Goal: Task Accomplishment & Management: Use online tool/utility

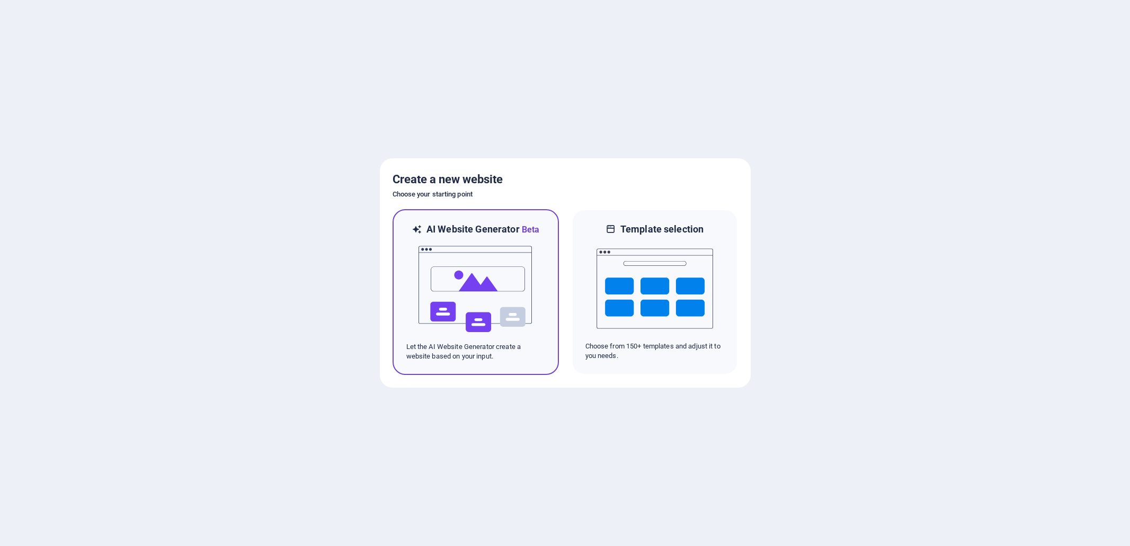
click at [451, 273] on img at bounding box center [475, 289] width 117 height 106
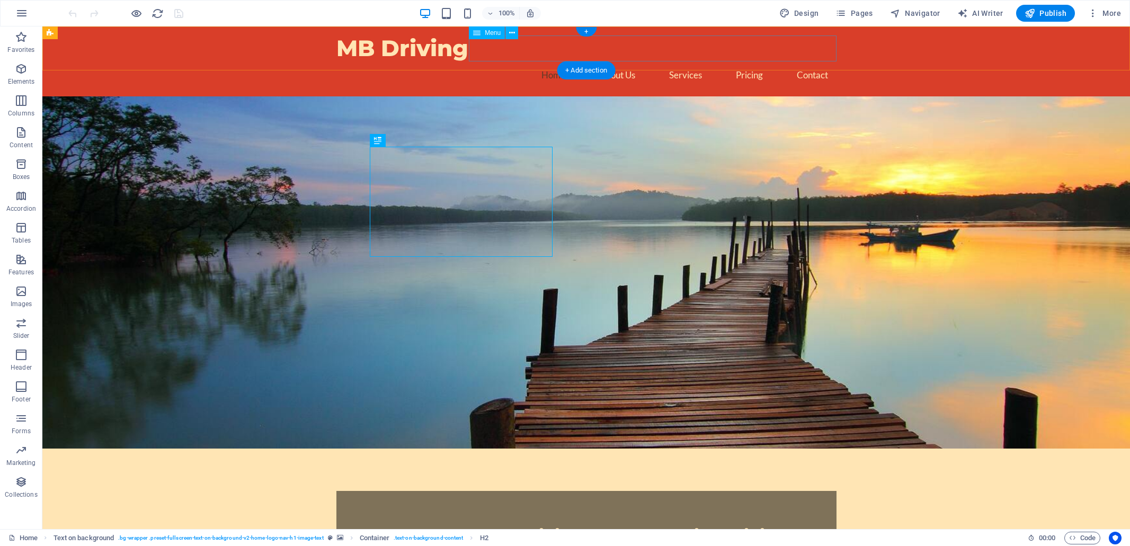
click at [616, 62] on nav "Home About Us Services Pricing Contact" at bounding box center [586, 75] width 500 height 26
select select
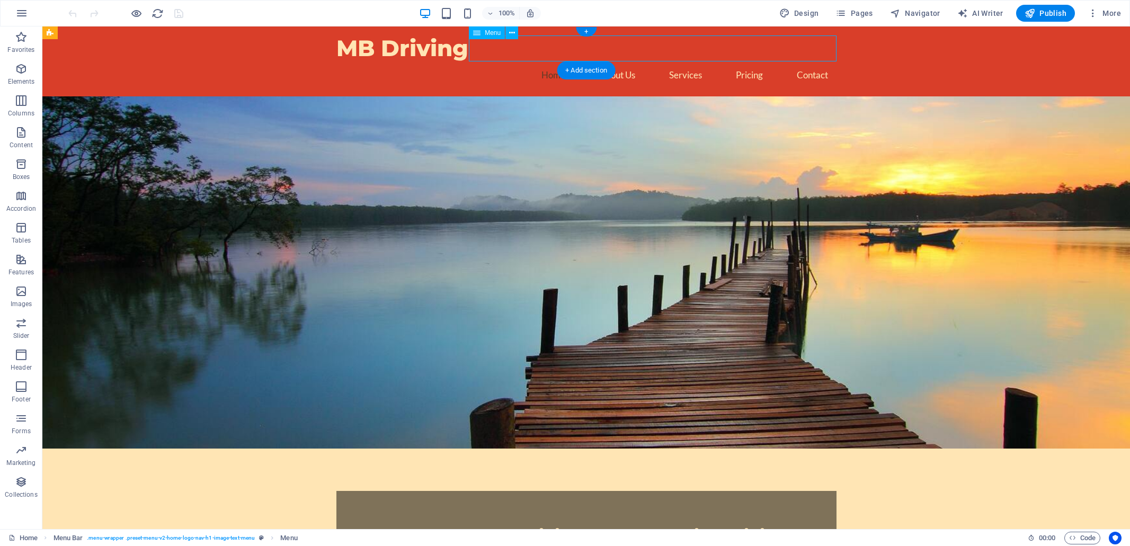
select select
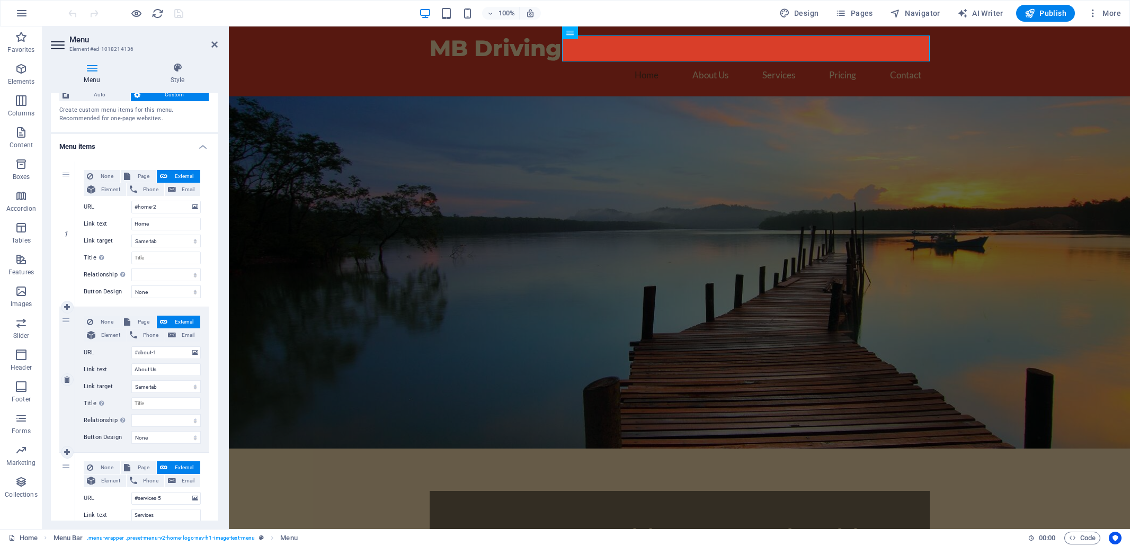
scroll to position [37, 0]
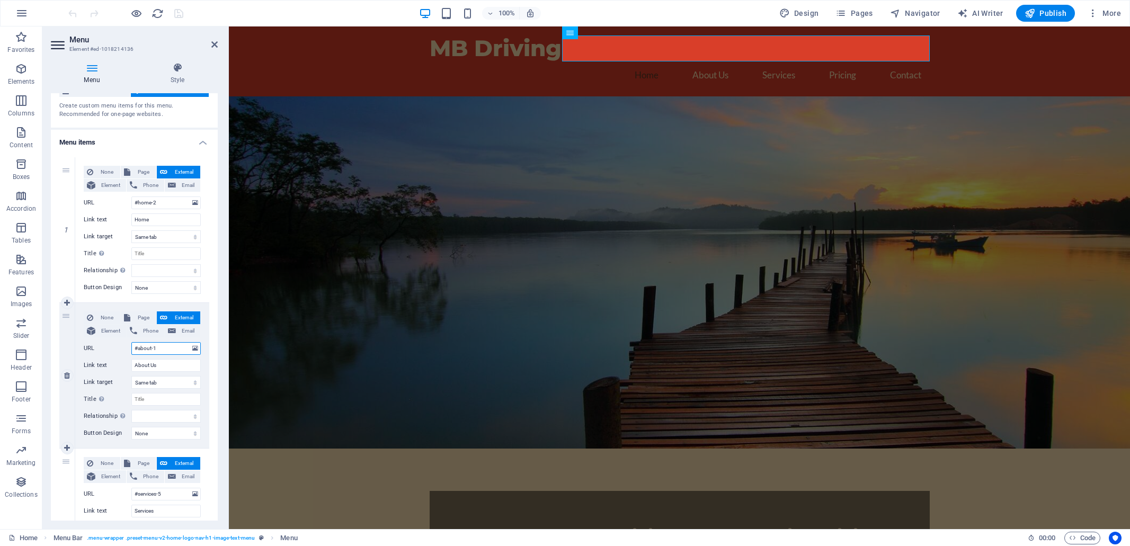
click at [167, 348] on input "#about-1" at bounding box center [165, 348] width 69 height 13
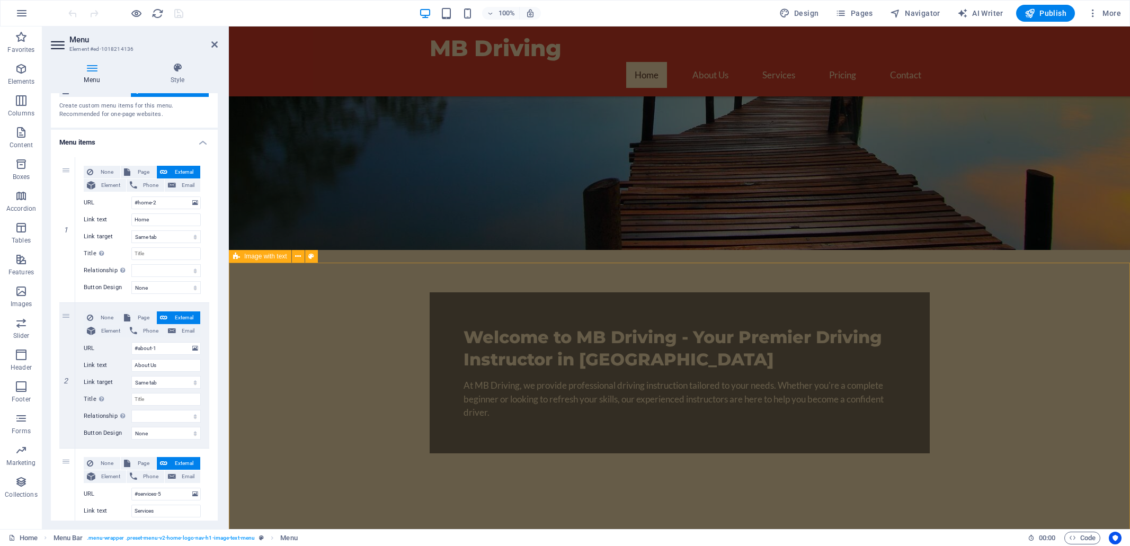
scroll to position [218, 0]
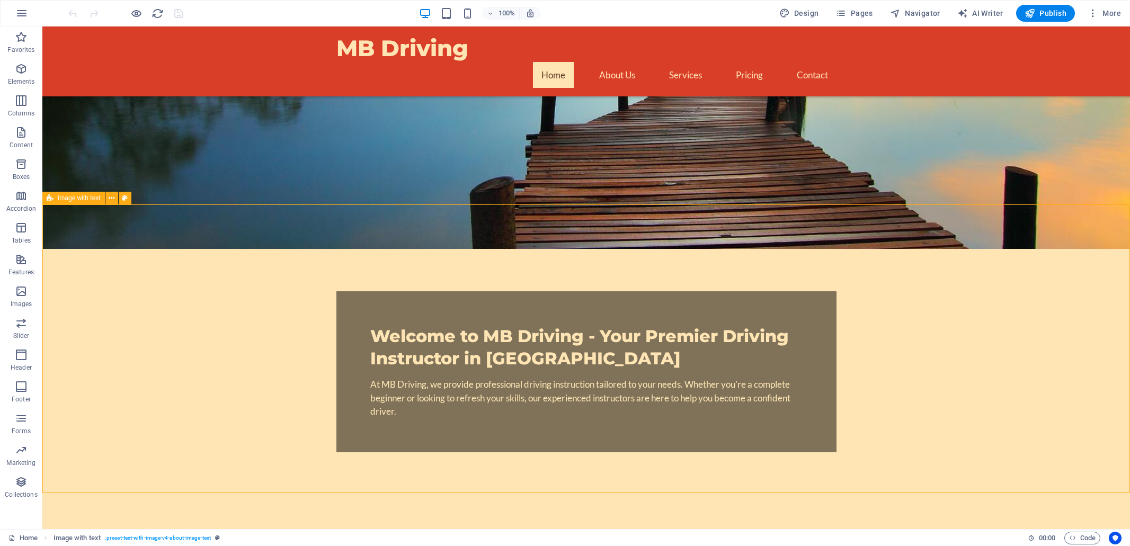
click at [115, 200] on button at bounding box center [111, 198] width 13 height 13
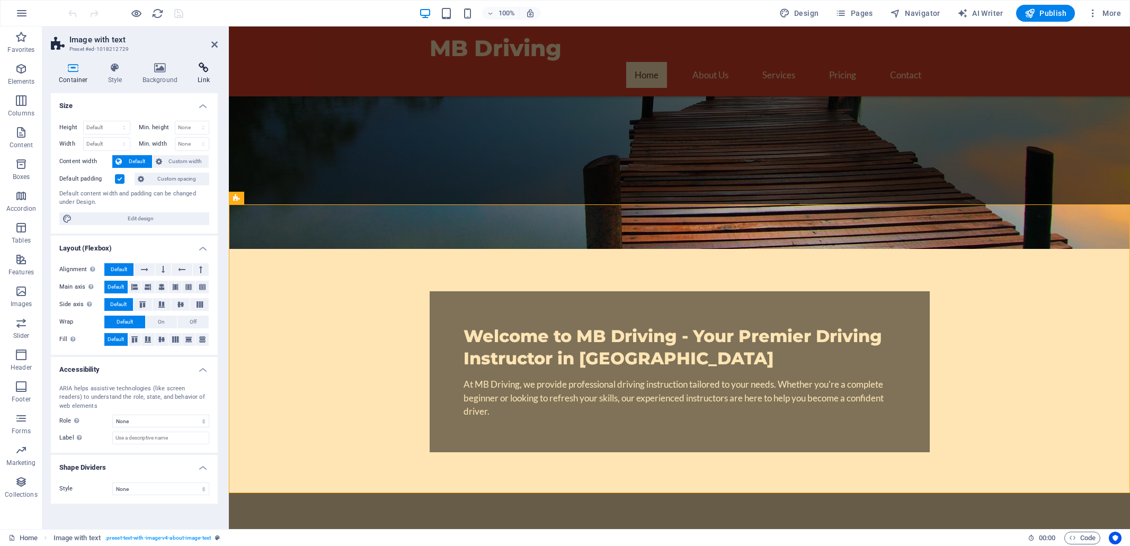
click at [209, 69] on icon at bounding box center [204, 67] width 28 height 11
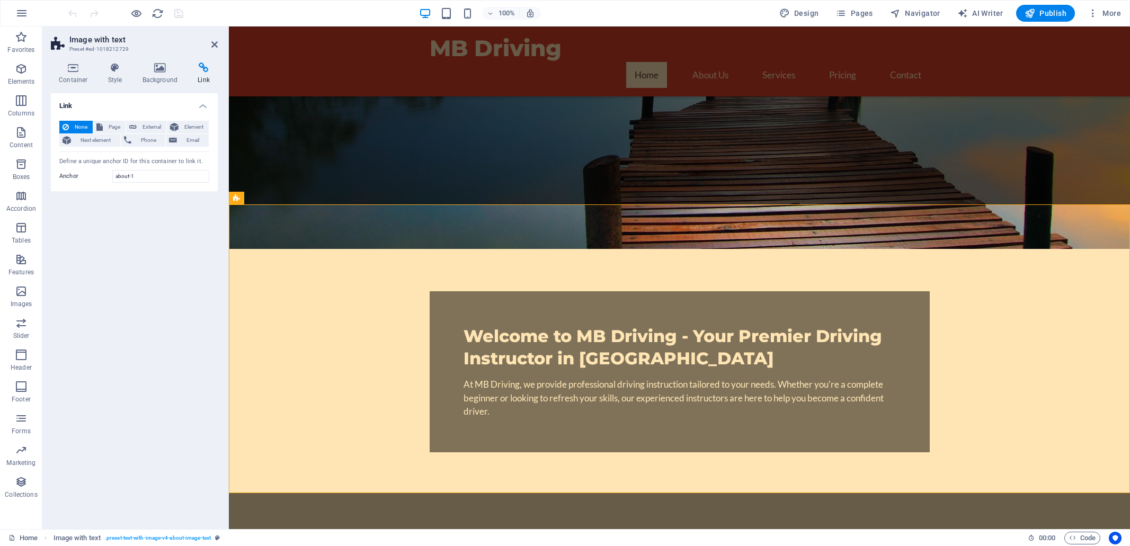
click at [162, 38] on h2 "Image with text" at bounding box center [143, 40] width 148 height 10
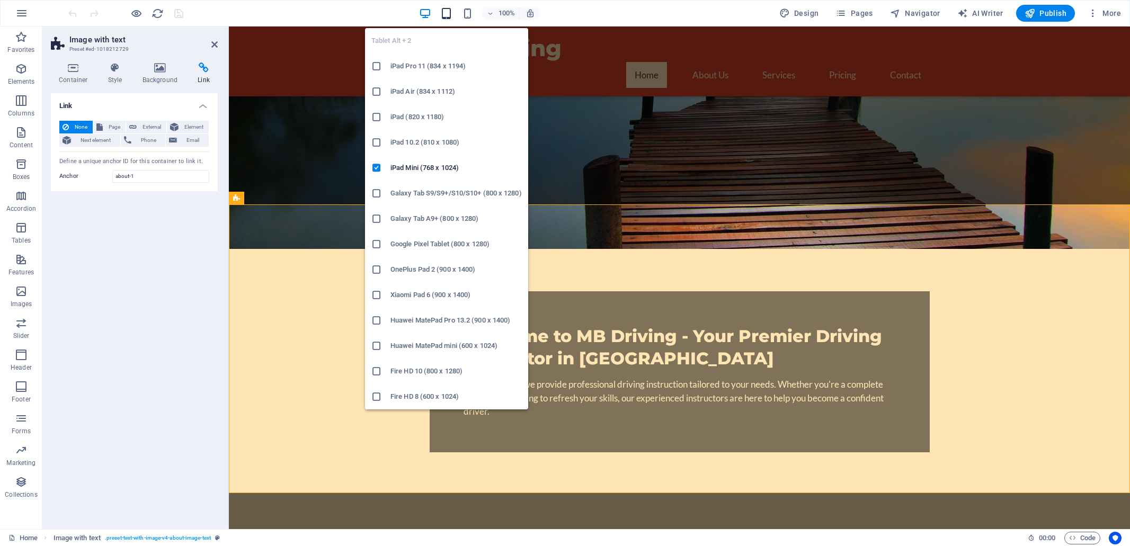
click at [445, 15] on icon "button" at bounding box center [446, 13] width 12 height 12
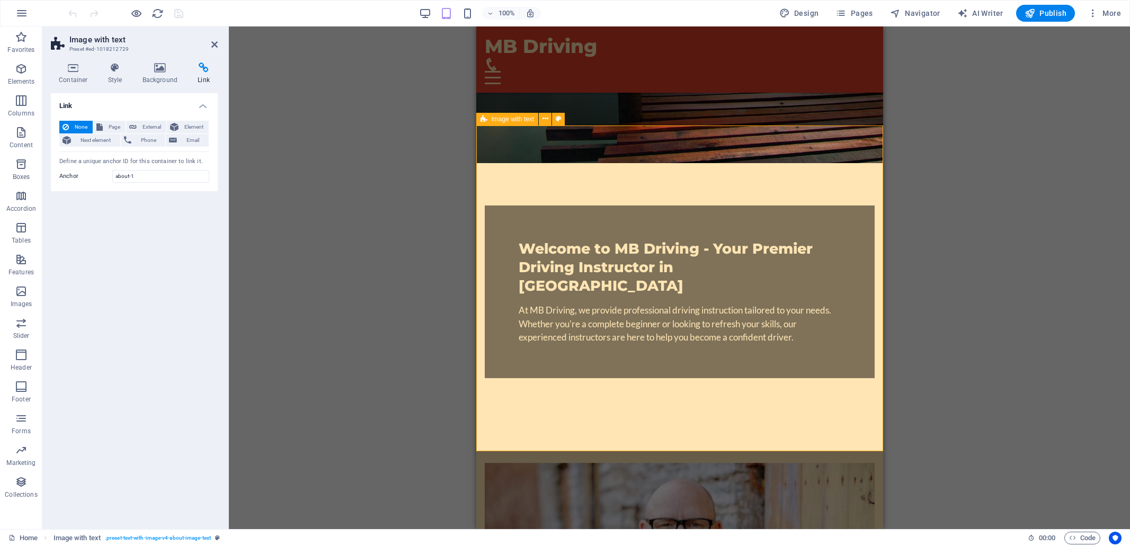
scroll to position [295, 0]
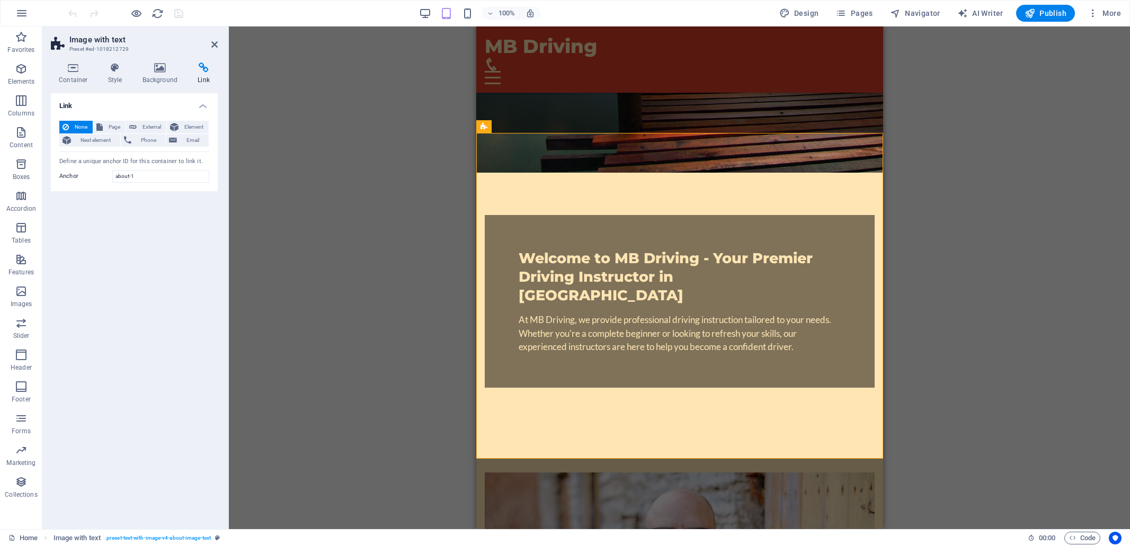
click at [1012, 299] on div "Drag here to replace the existing content. Press “Ctrl” if you want to create a…" at bounding box center [679, 277] width 901 height 503
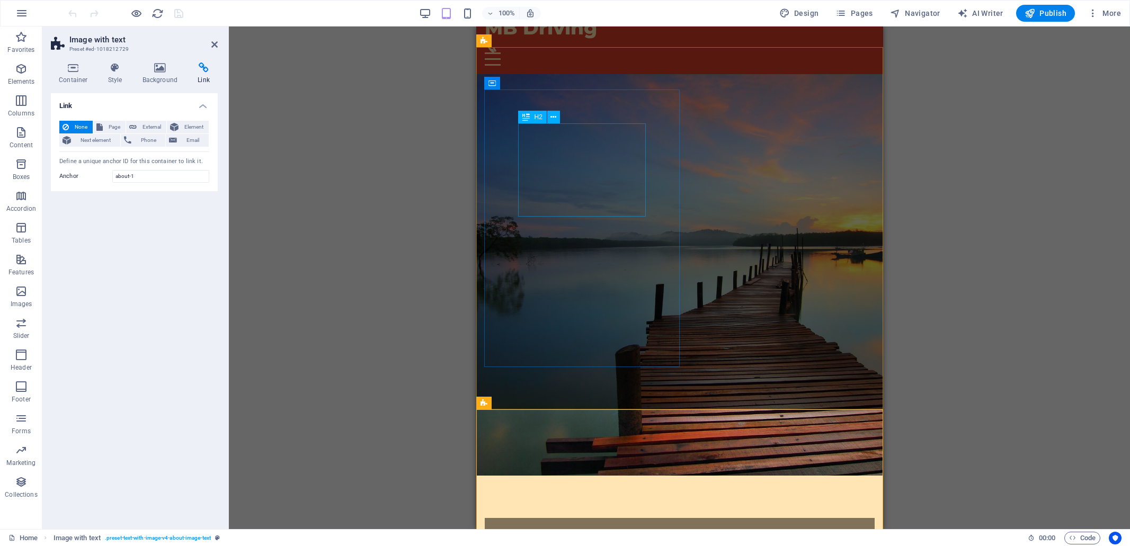
scroll to position [0, 0]
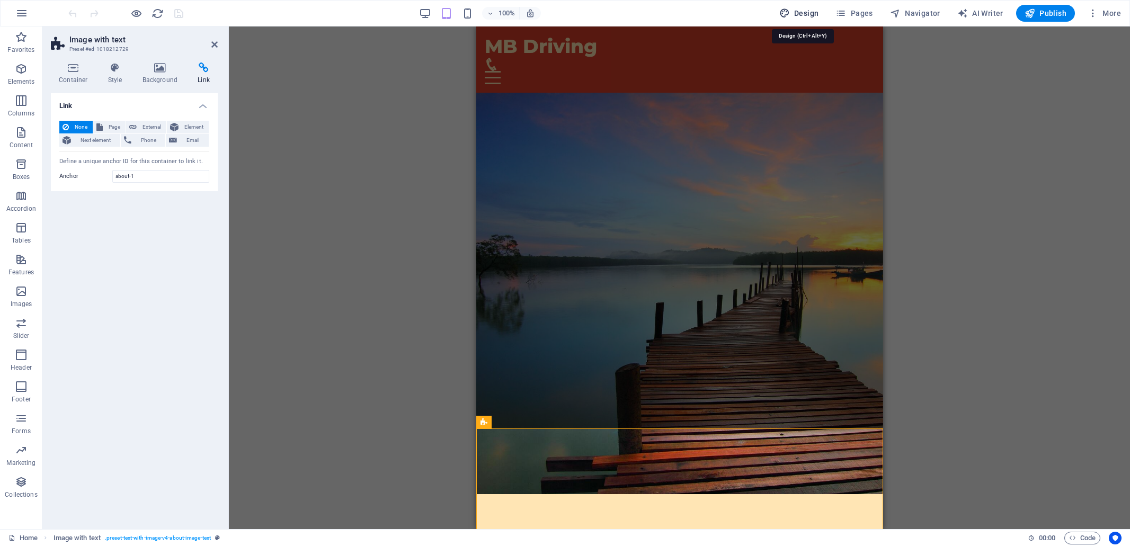
click at [804, 12] on span "Design" at bounding box center [799, 13] width 40 height 11
select select "px"
select select "200"
select select "px"
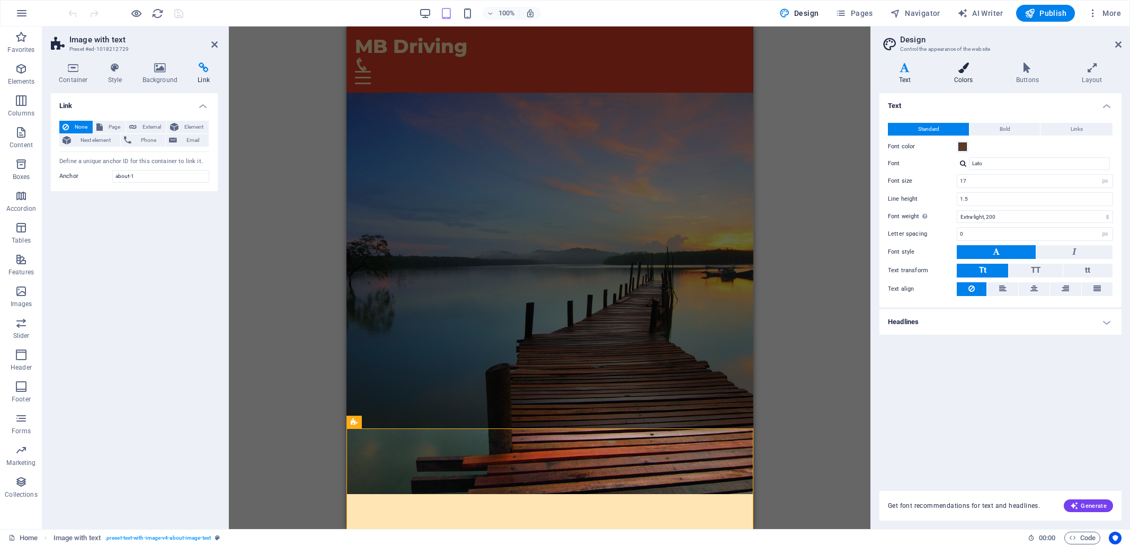
click at [964, 72] on icon at bounding box center [963, 67] width 58 height 11
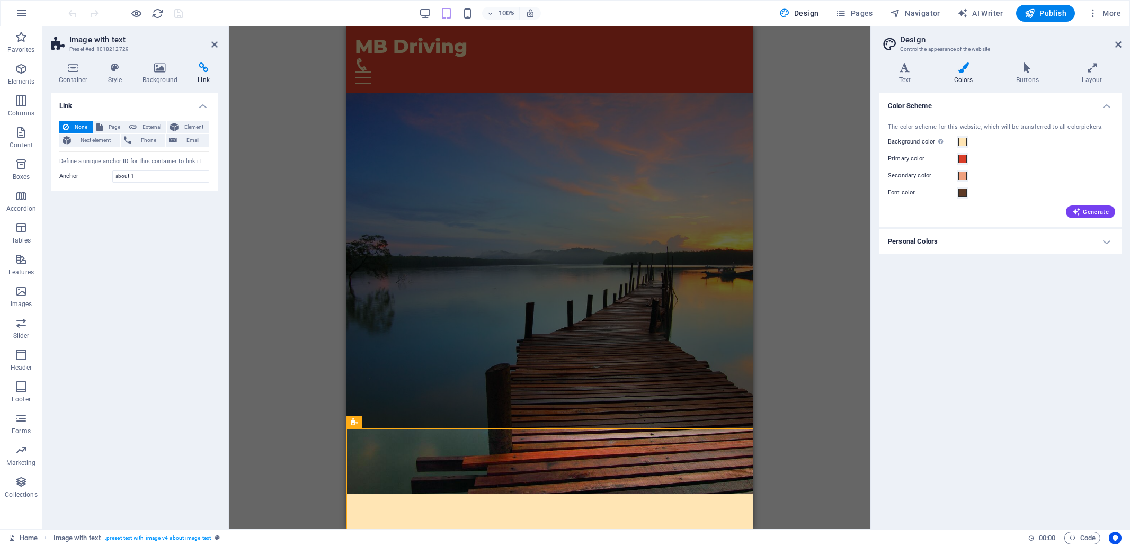
click at [845, 153] on div "Drag here to replace the existing content. Press “Ctrl” if you want to create a…" at bounding box center [549, 277] width 641 height 503
click at [279, 48] on div "Drag here to replace the existing content. Press “Ctrl” if you want to create a…" at bounding box center [549, 277] width 641 height 503
click at [248, 12] on div "100% Design Pages Navigator AI Writer Publish More" at bounding box center [595, 13] width 1059 height 17
click at [794, 366] on div "Drag here to replace the existing content. Press “Ctrl” if you want to create a…" at bounding box center [549, 277] width 641 height 503
click at [213, 43] on icon at bounding box center [214, 44] width 6 height 8
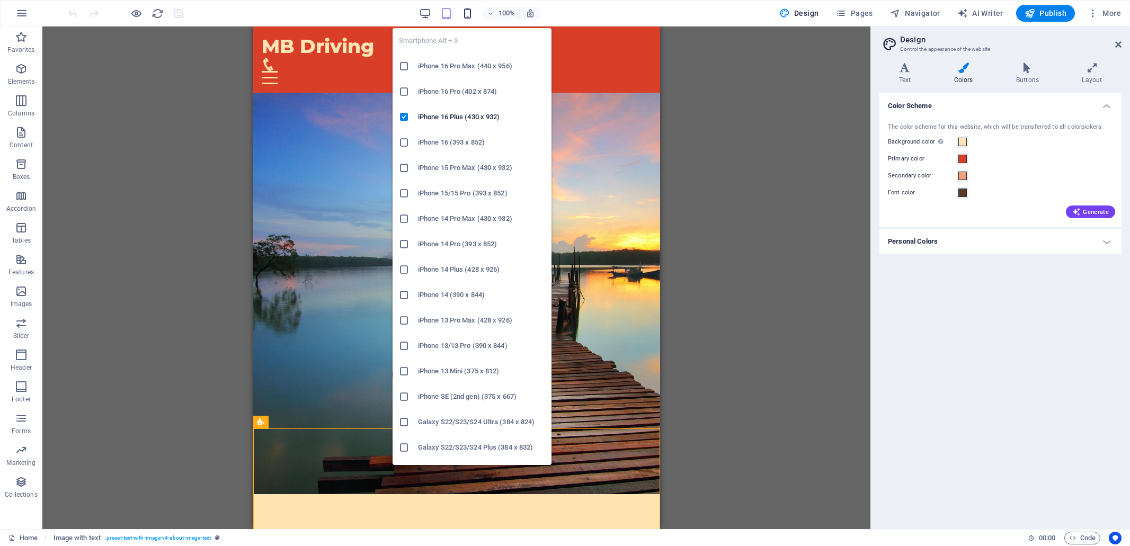
click at [468, 12] on icon "button" at bounding box center [467, 13] width 12 height 12
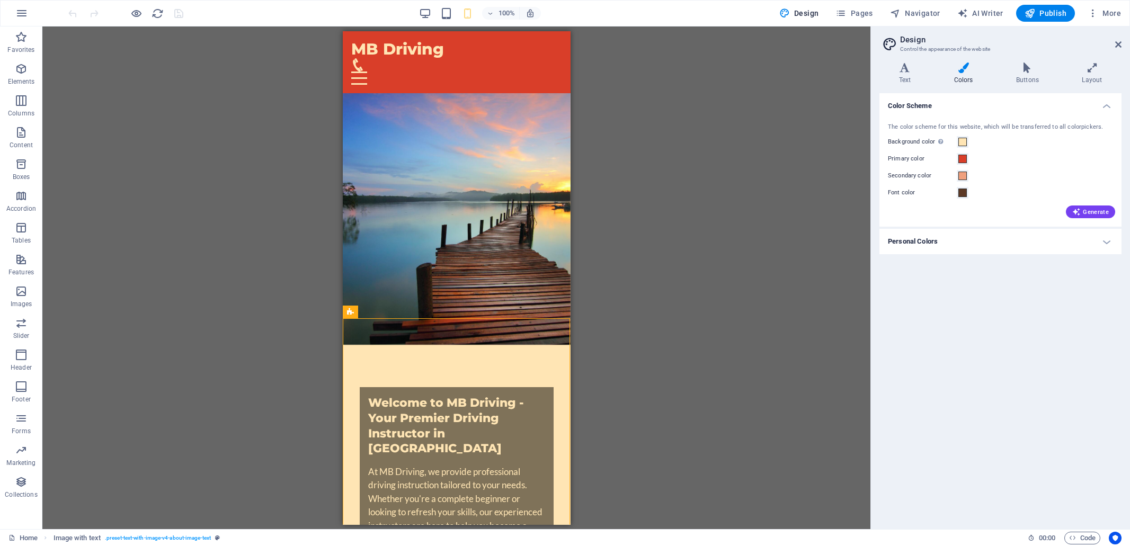
click at [262, 373] on div "Drag here to replace the existing content. Press “Ctrl” if you want to create a…" at bounding box center [456, 277] width 828 height 503
click at [279, 159] on div "Drag here to replace the existing content. Press “Ctrl” if you want to create a…" at bounding box center [456, 277] width 828 height 503
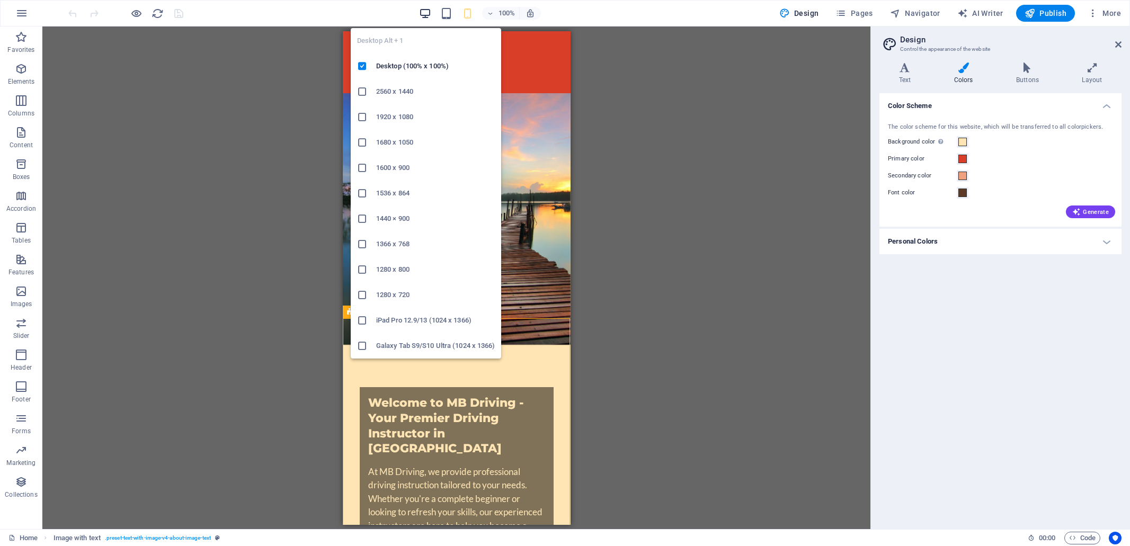
click at [420, 12] on icon "button" at bounding box center [425, 13] width 12 height 12
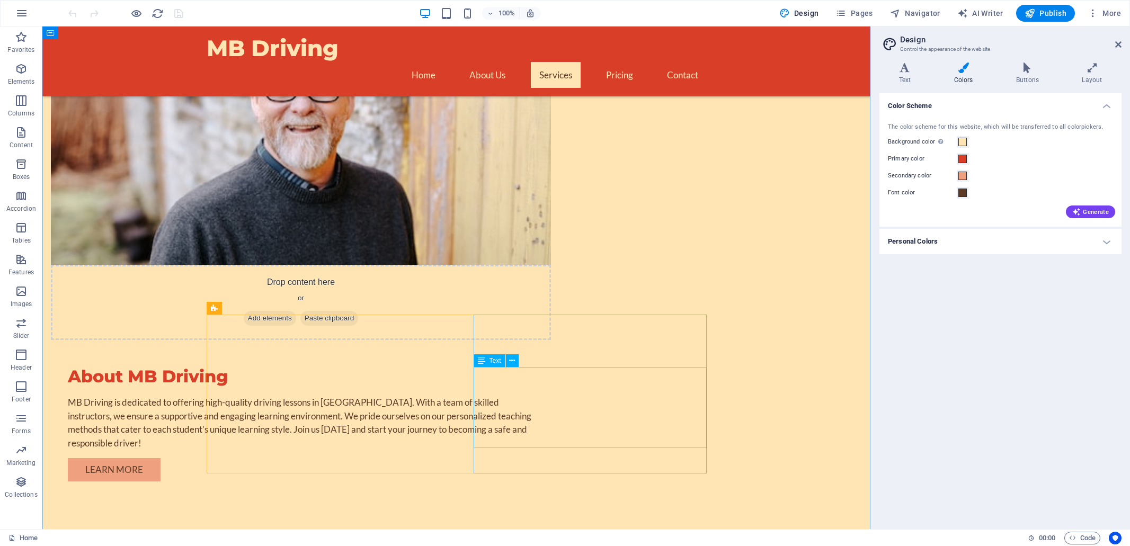
scroll to position [499, 0]
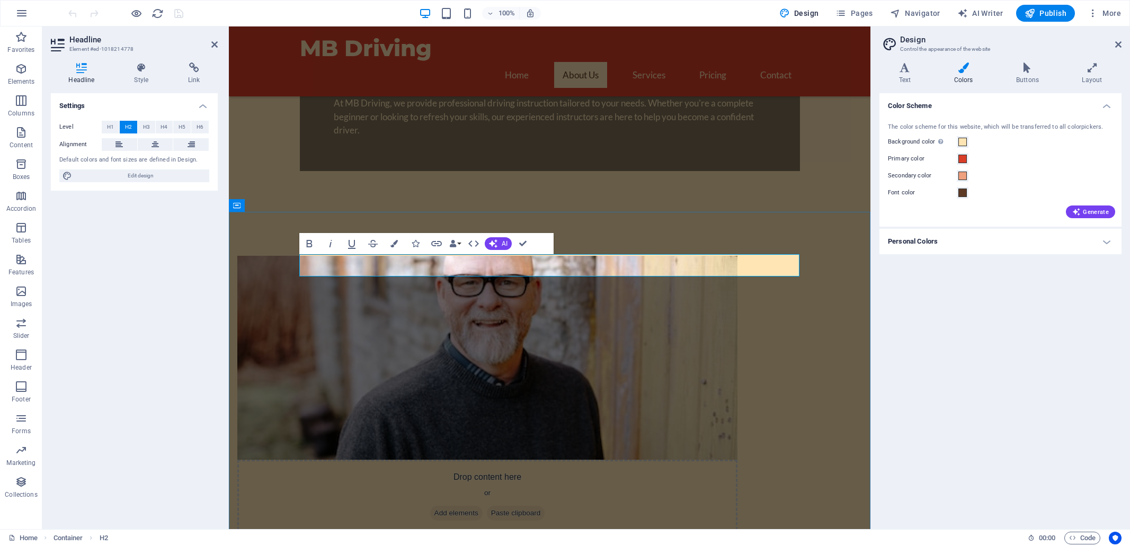
drag, startPoint x: 526, startPoint y: 265, endPoint x: 494, endPoint y: 268, distance: 32.4
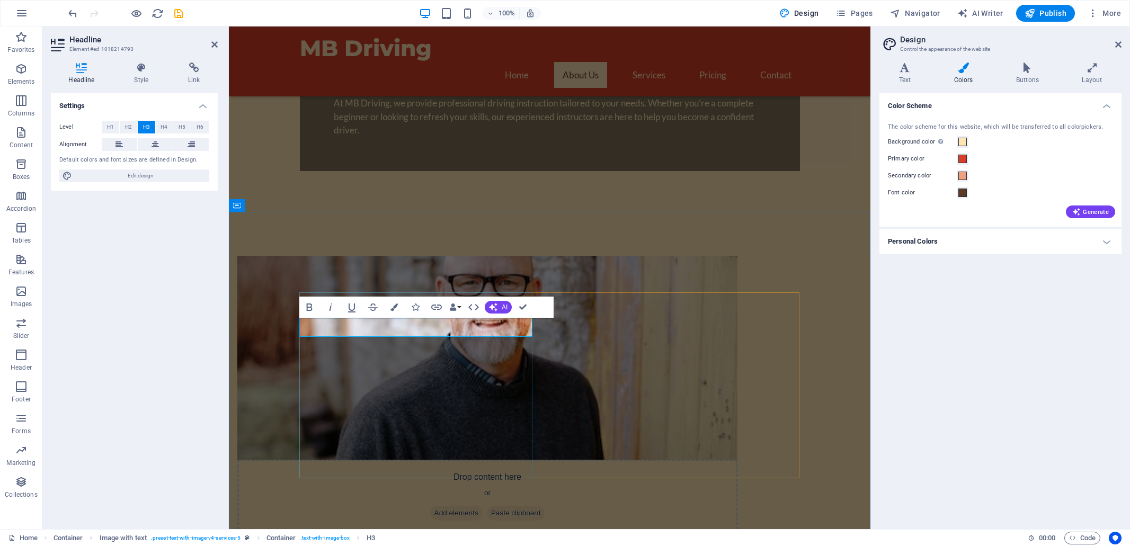
drag, startPoint x: 380, startPoint y: 330, endPoint x: 379, endPoint y: 318, distance: 11.7
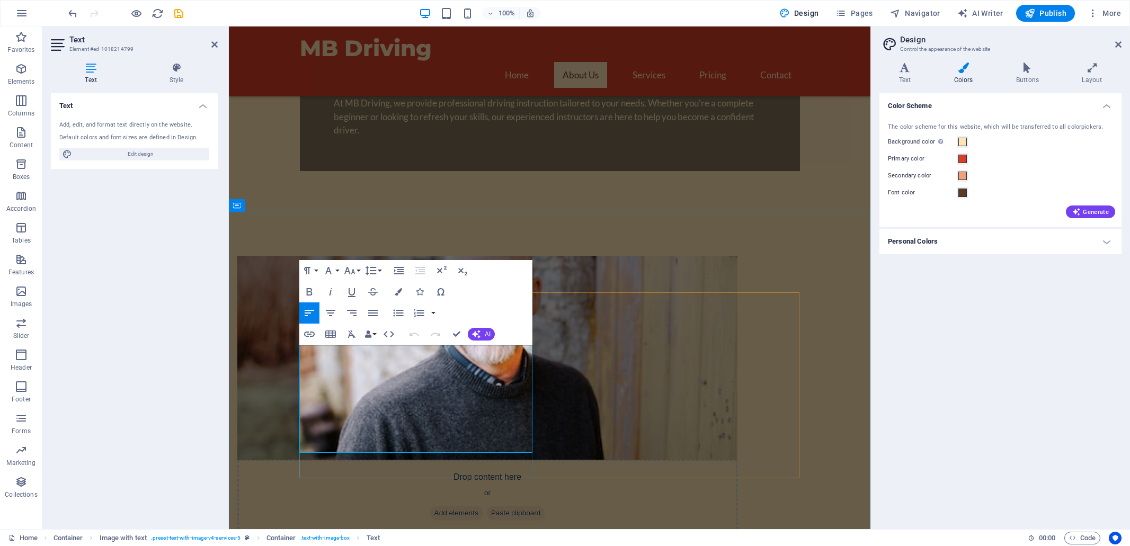
drag, startPoint x: 371, startPoint y: 352, endPoint x: 360, endPoint y: 354, distance: 10.7
drag, startPoint x: 427, startPoint y: 353, endPoint x: 428, endPoint y: 345, distance: 8.0
click at [945, 342] on div "Color Scheme The color scheme for this website, which will be transferred to al…" at bounding box center [1000, 306] width 242 height 427
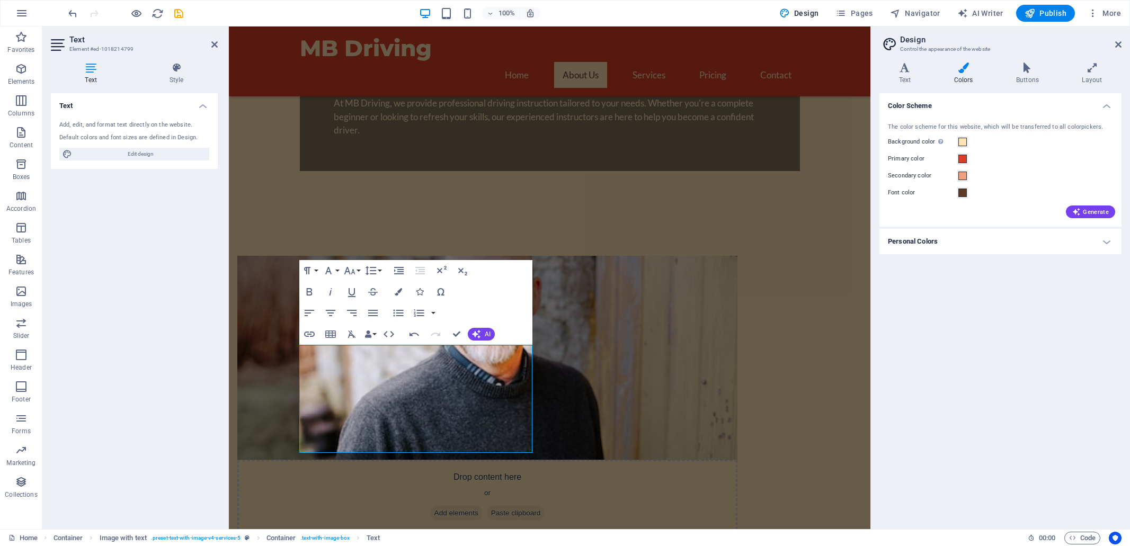
click at [1109, 240] on h4 "Personal Colors" at bounding box center [1000, 241] width 242 height 25
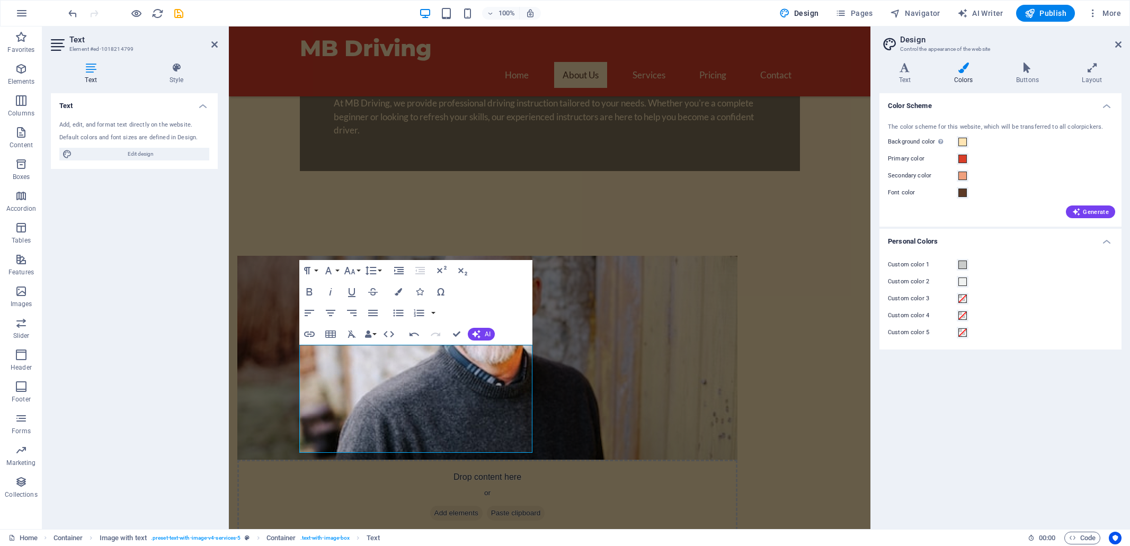
click at [1109, 240] on h4 "Personal Colors" at bounding box center [1000, 238] width 242 height 19
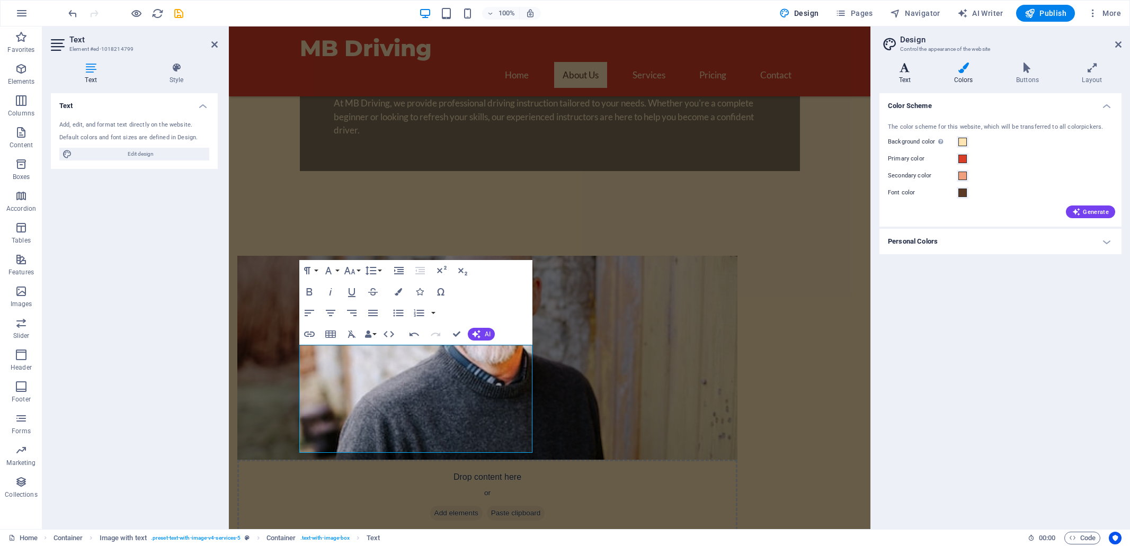
click at [905, 71] on icon at bounding box center [904, 67] width 51 height 11
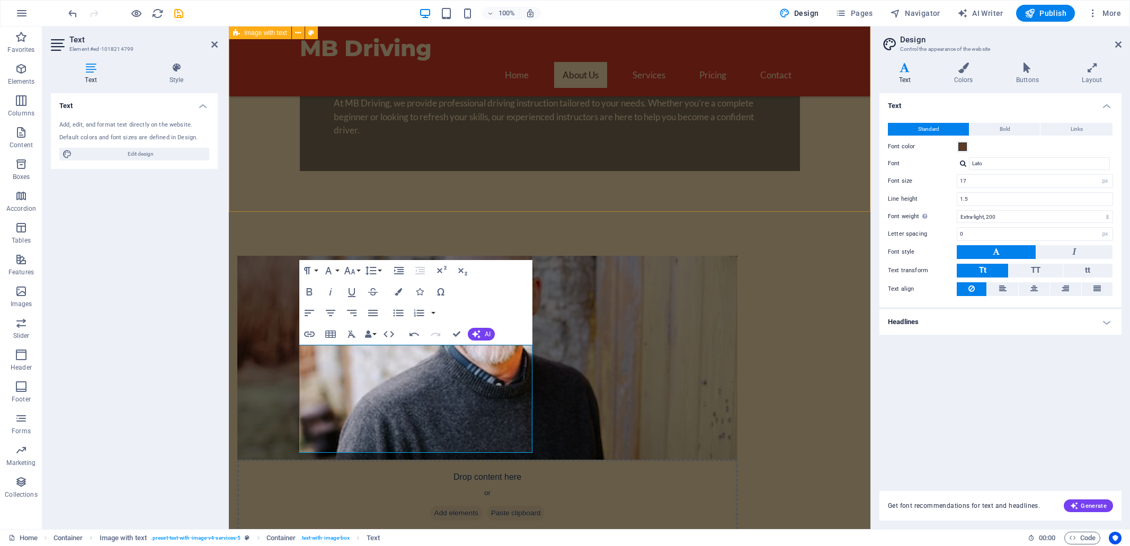
click at [670, 213] on div "Drop content here or Add elements Paste clipboard About MB Driving MB Driving i…" at bounding box center [549, 474] width 641 height 522
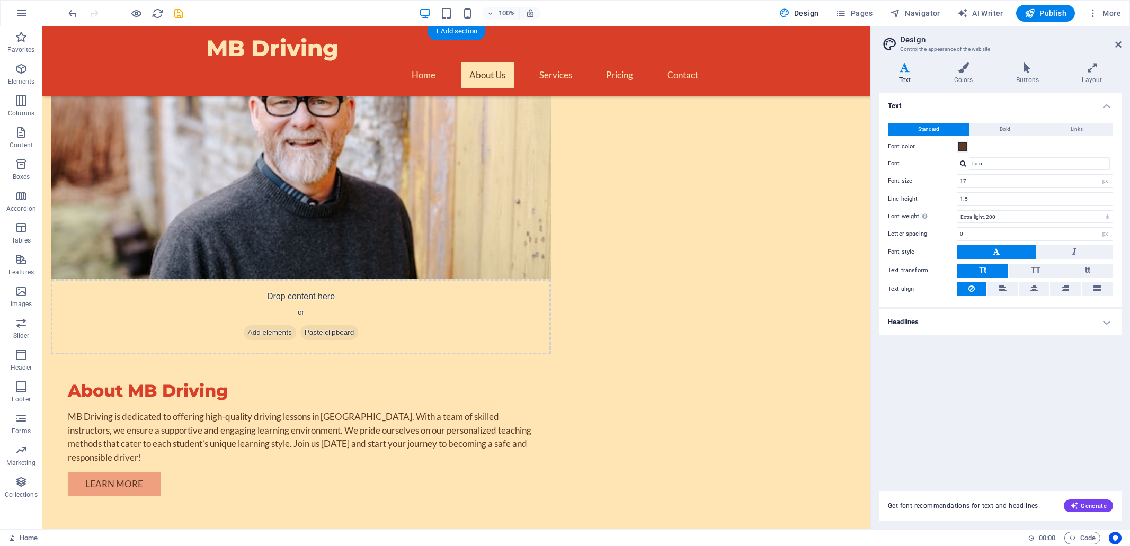
scroll to position [482, 0]
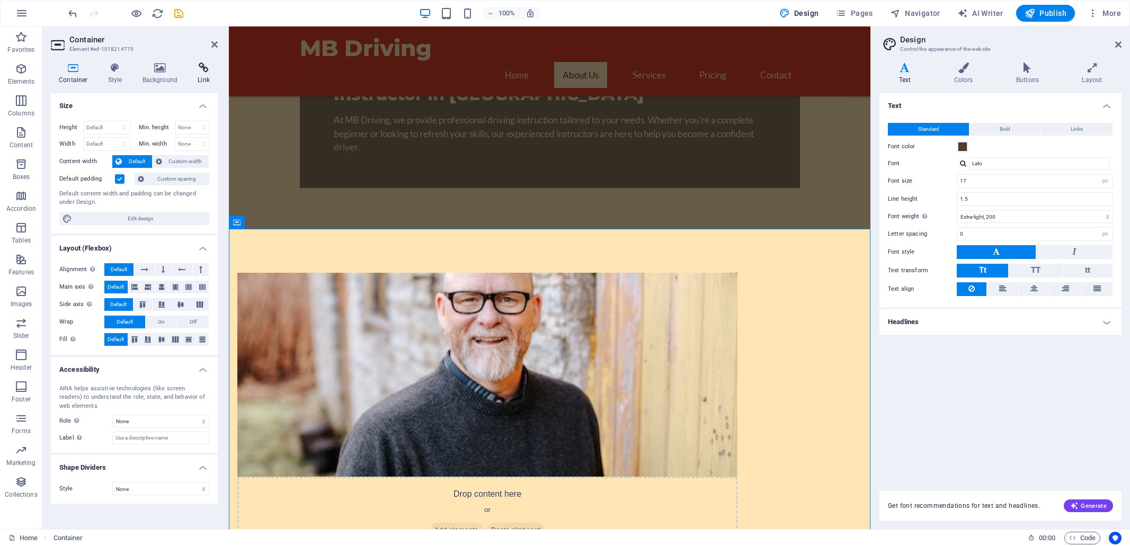
click at [199, 62] on icon at bounding box center [204, 67] width 28 height 11
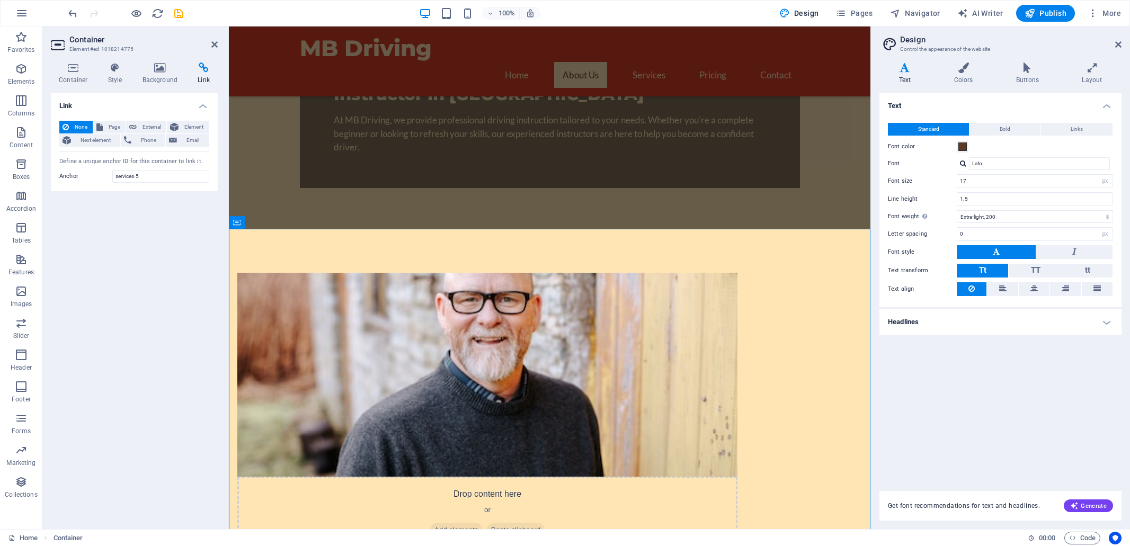
click at [914, 379] on div "Text Standard Bold Links Font color Font Lato Font size 17 rem px Line height 1…" at bounding box center [1000, 285] width 242 height 385
click at [648, 62] on nav "Home About Us Services Pricing Contact" at bounding box center [550, 75] width 500 height 26
select select
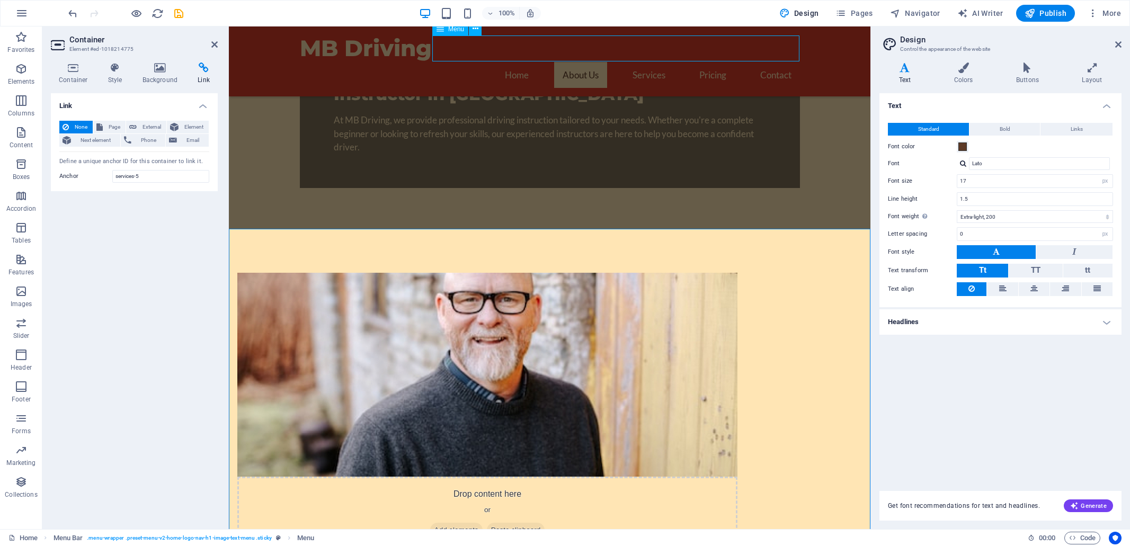
select select
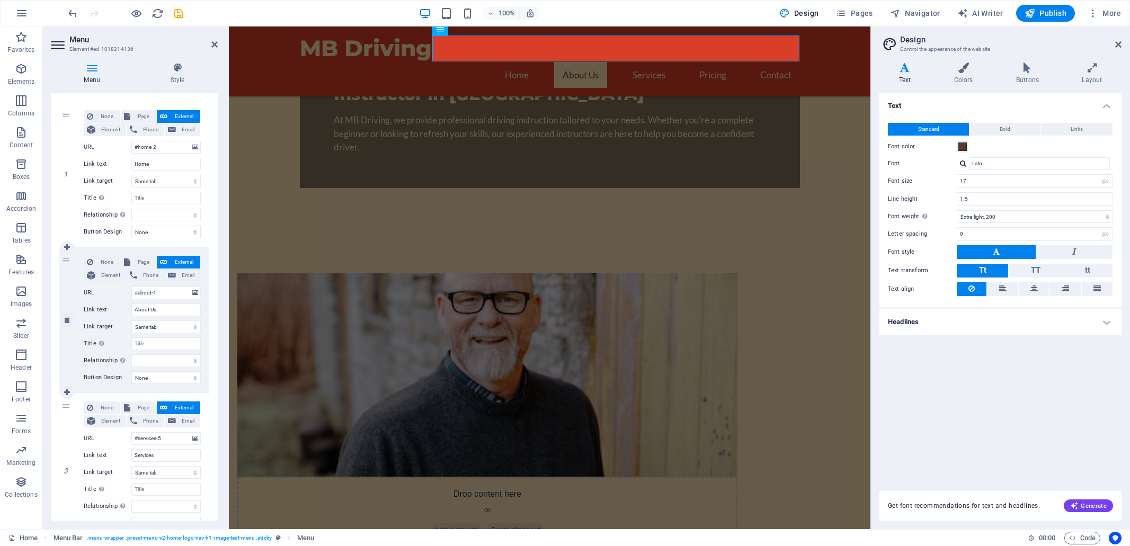
scroll to position [101, 0]
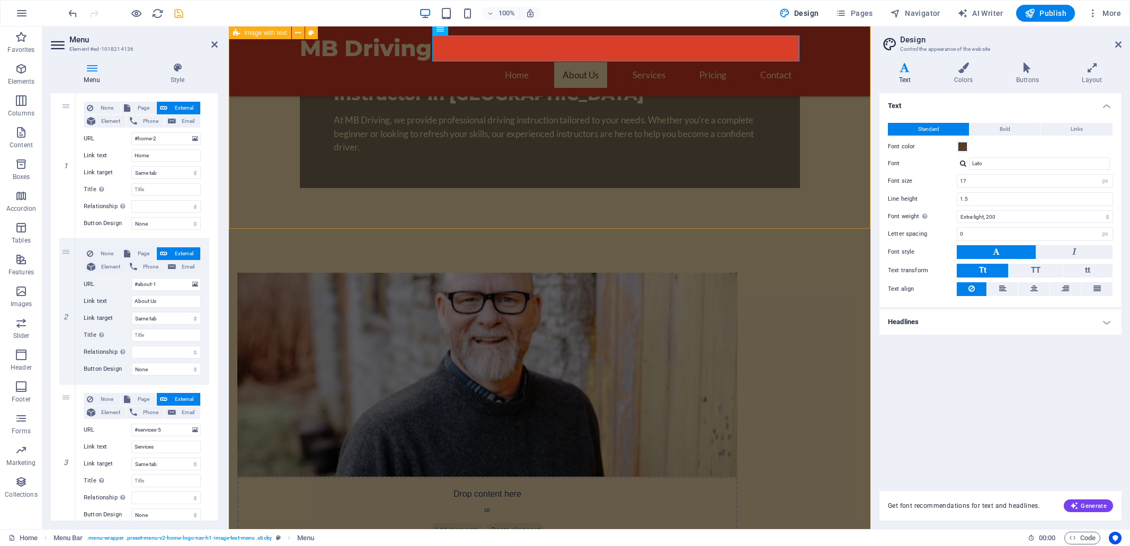
click at [181, 14] on icon "save" at bounding box center [179, 13] width 12 height 12
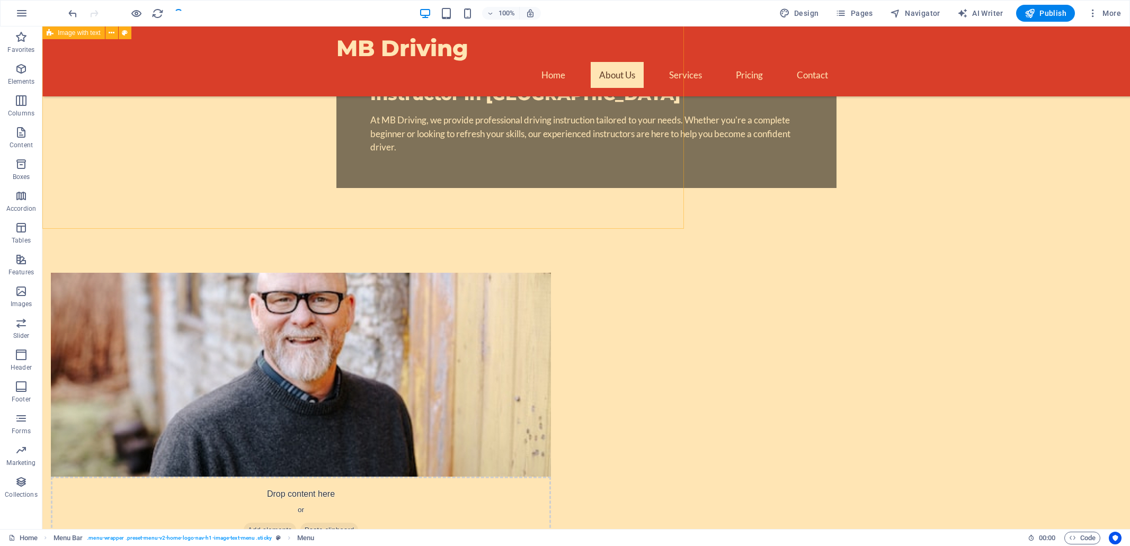
checkbox input "false"
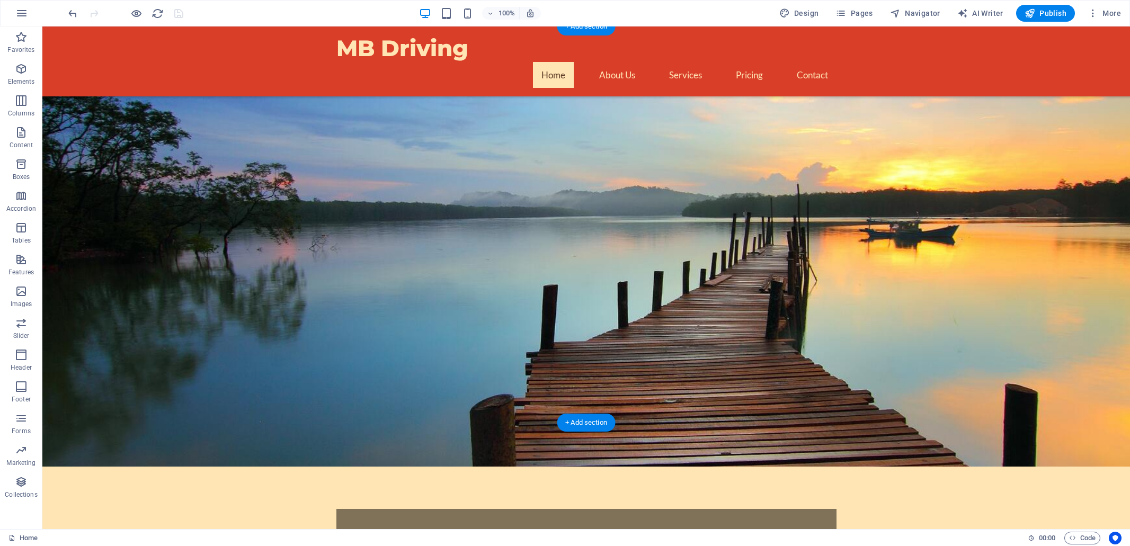
scroll to position [0, 0]
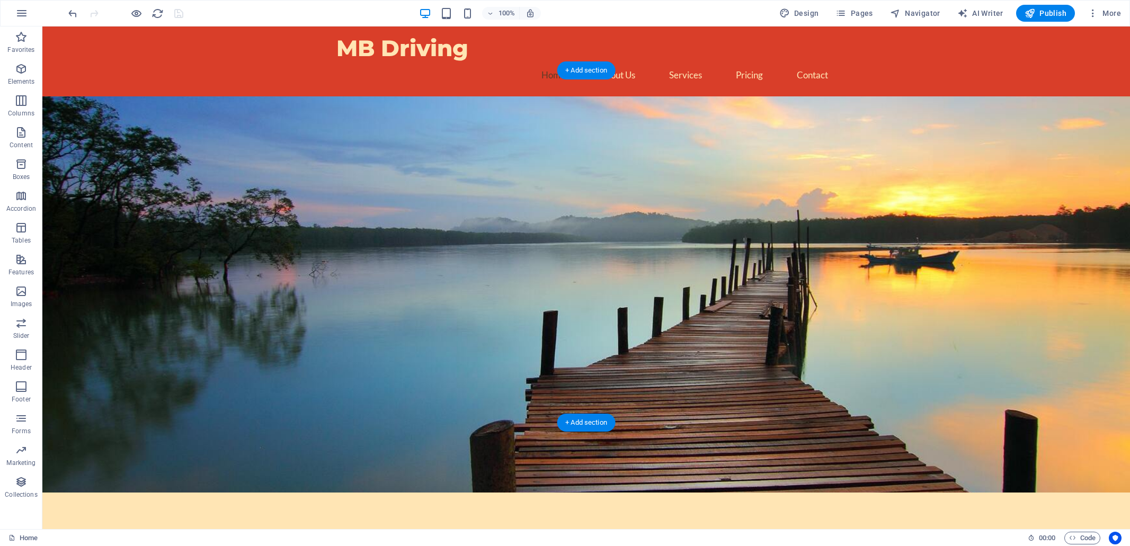
click at [187, 154] on figure at bounding box center [585, 294] width 1087 height 396
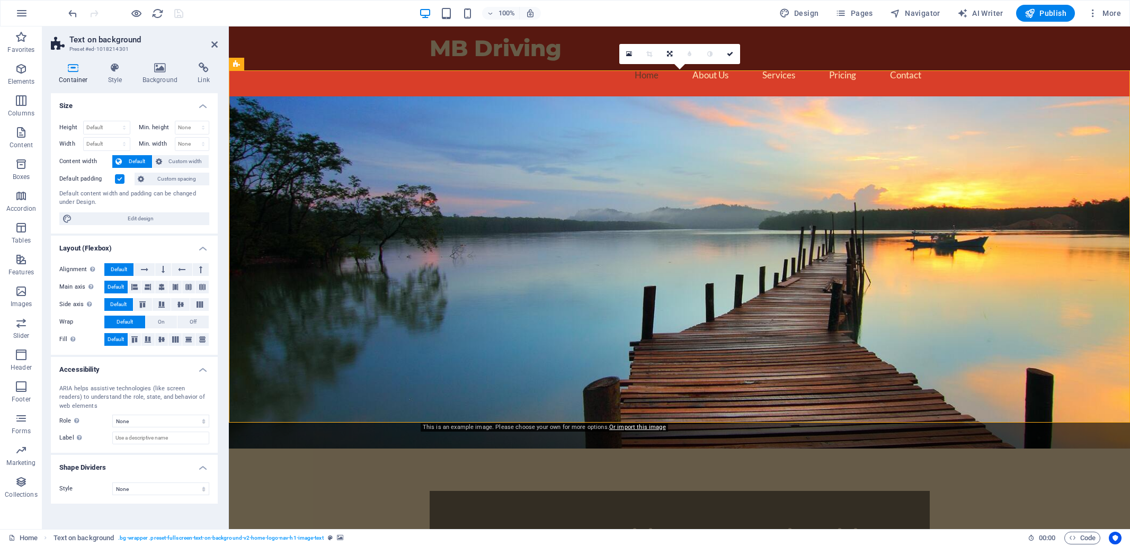
click at [312, 146] on figure at bounding box center [679, 272] width 901 height 352
click at [158, 67] on icon at bounding box center [160, 67] width 51 height 11
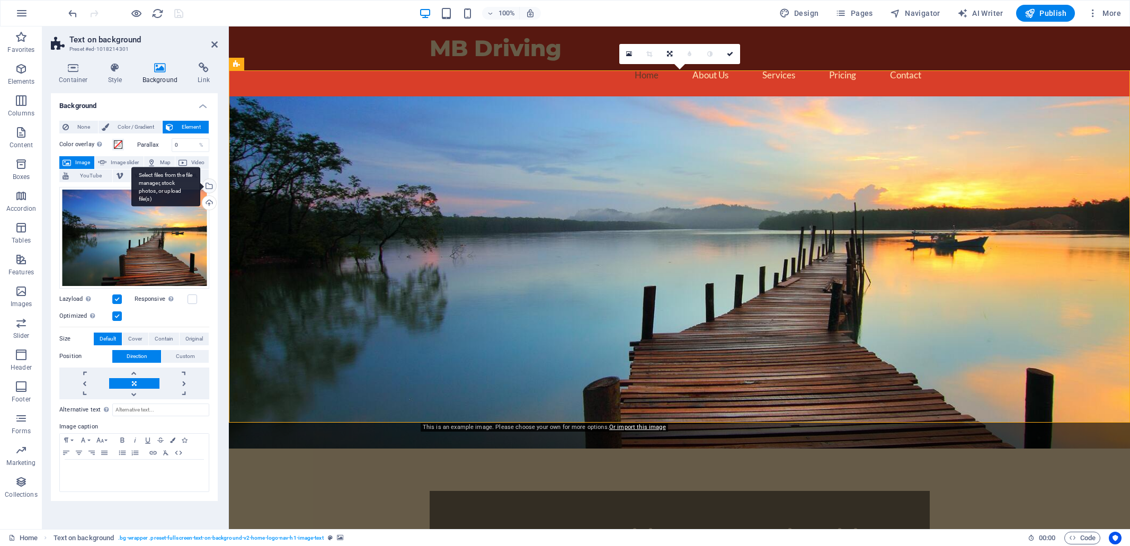
click at [208, 186] on div "Select files from the file manager, stock photos, or upload file(s)" at bounding box center [208, 187] width 16 height 16
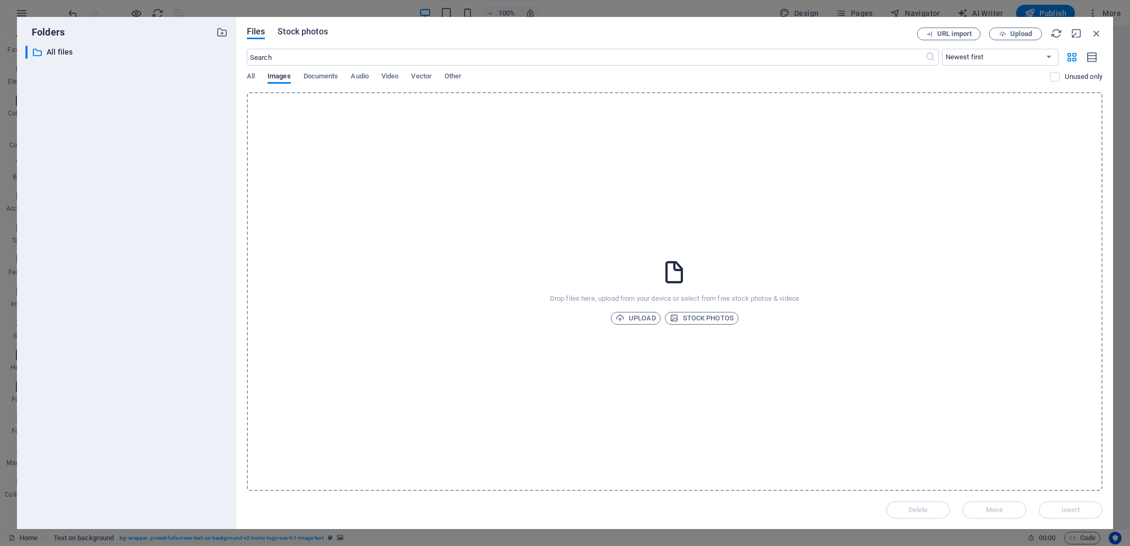
click at [311, 29] on span "Stock photos" at bounding box center [303, 31] width 50 height 13
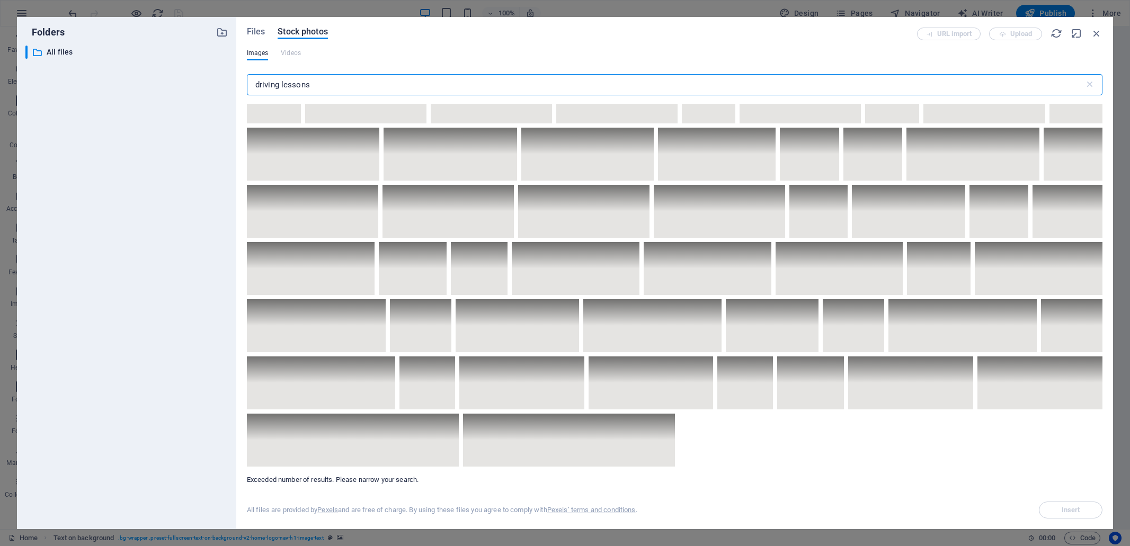
scroll to position [3169, 0]
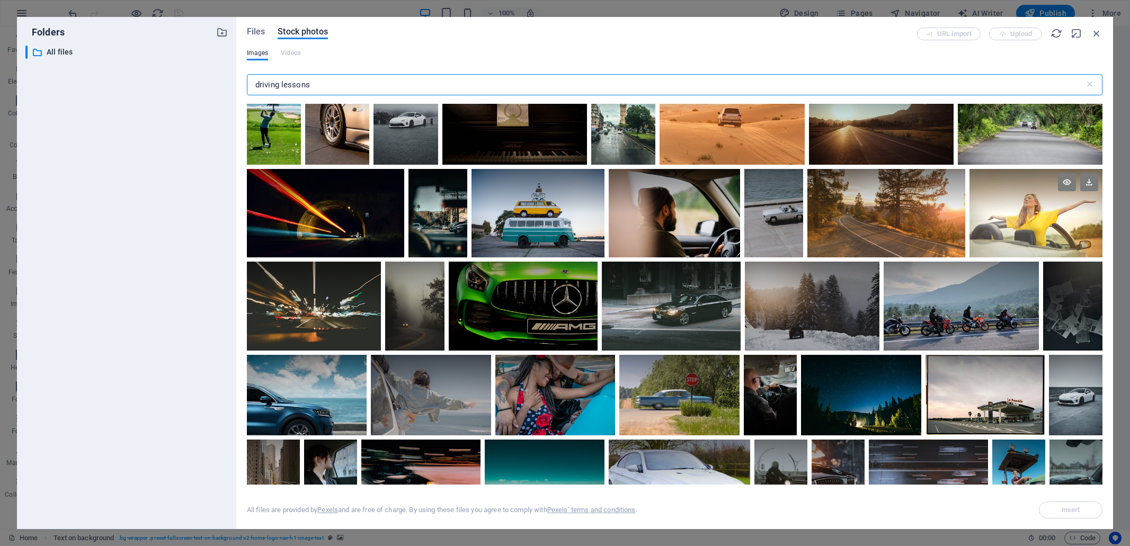
type input "driving lessons"
click at [1029, 198] on div at bounding box center [1035, 213] width 133 height 88
click at [1029, 213] on div at bounding box center [1035, 235] width 133 height 44
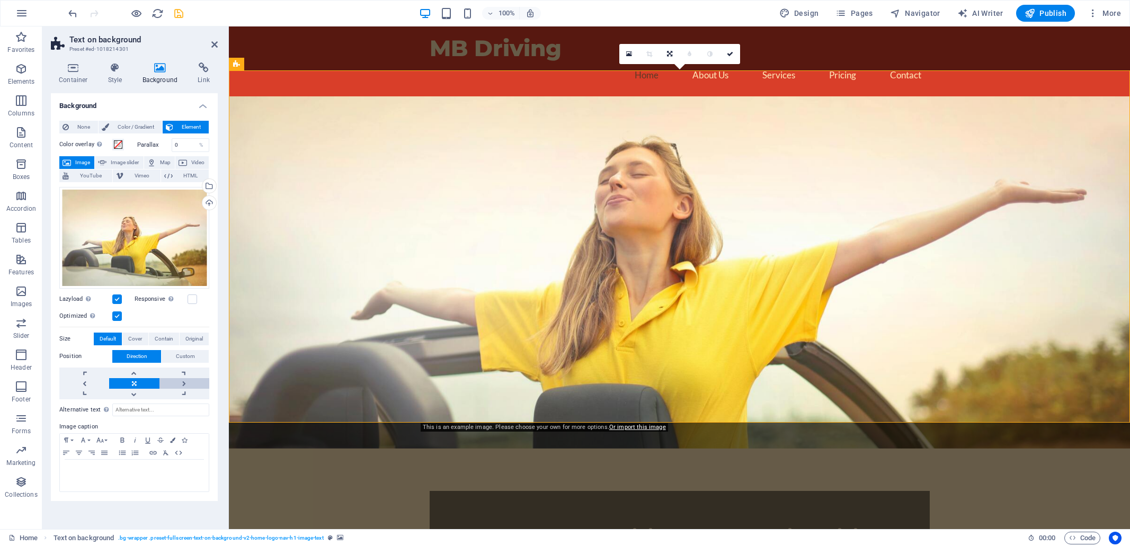
click at [184, 383] on link at bounding box center [184, 383] width 50 height 11
click at [189, 359] on span "Custom" at bounding box center [185, 356] width 19 height 13
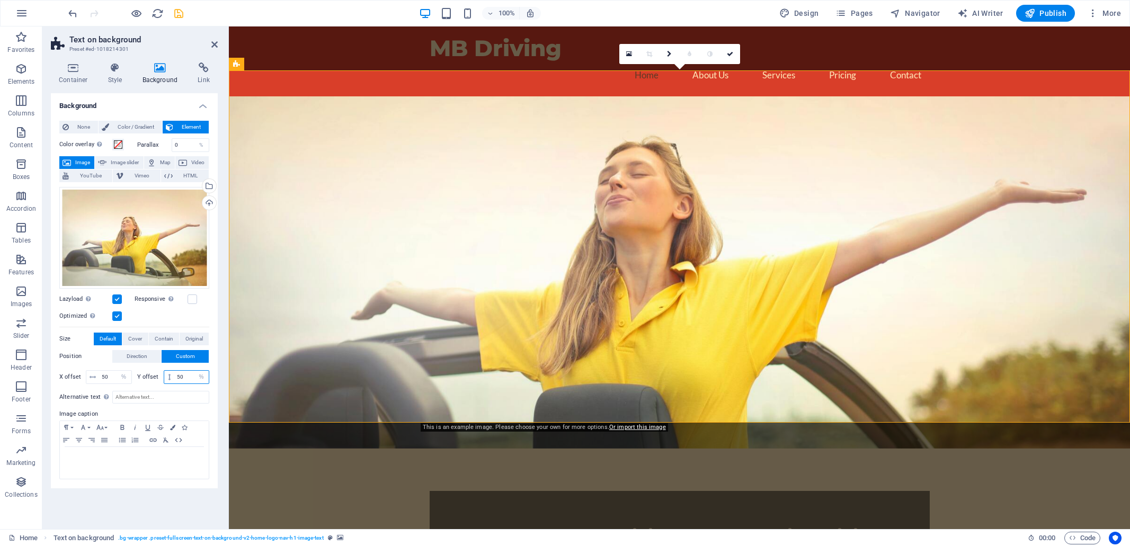
click at [176, 374] on input "50" at bounding box center [191, 377] width 34 height 13
click at [182, 373] on input "50" at bounding box center [191, 377] width 34 height 13
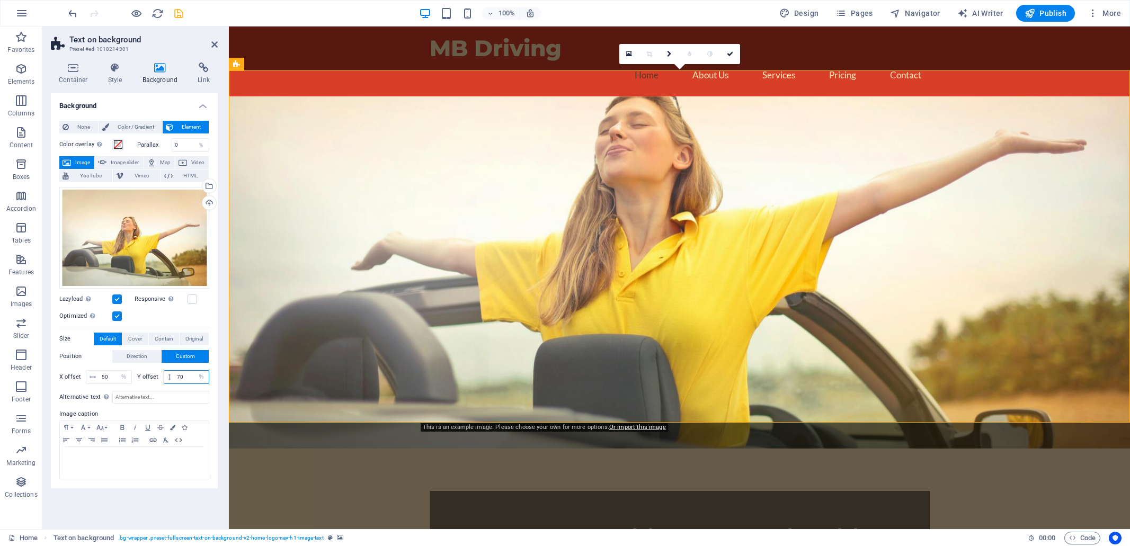
click at [178, 375] on input "70" at bounding box center [191, 377] width 34 height 13
type input "50"
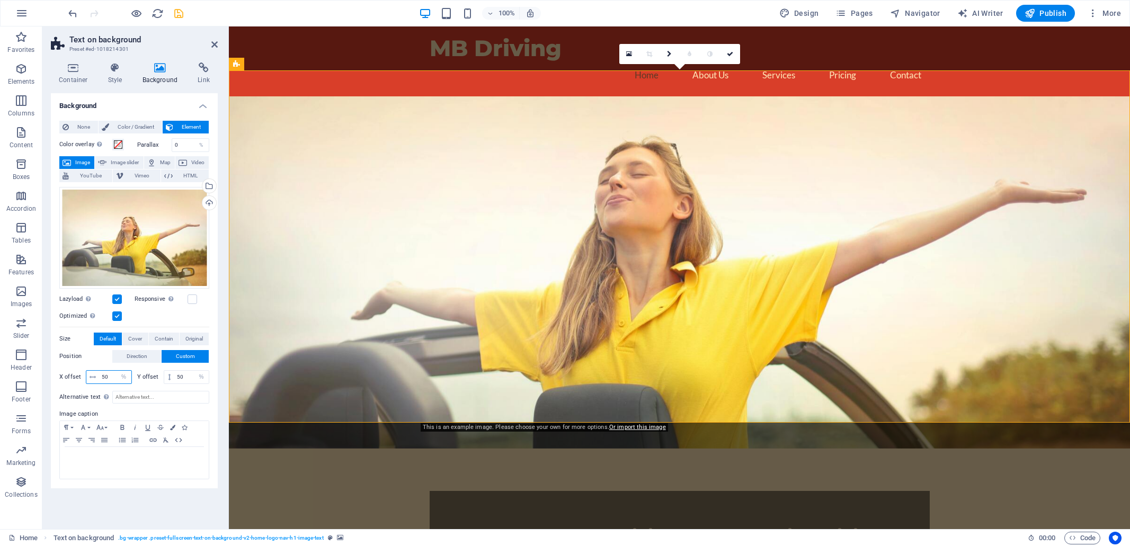
drag, startPoint x: 109, startPoint y: 375, endPoint x: 102, endPoint y: 375, distance: 6.4
click at [102, 375] on input "50" at bounding box center [115, 377] width 32 height 13
type input "70"
click at [637, 426] on link "Or import this image" at bounding box center [637, 427] width 57 height 7
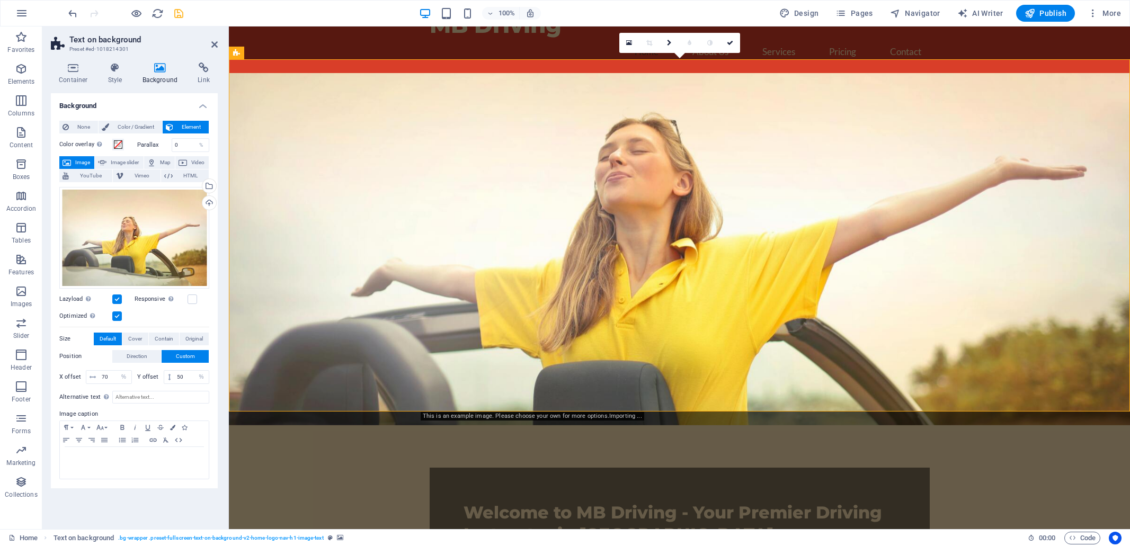
scroll to position [113, 0]
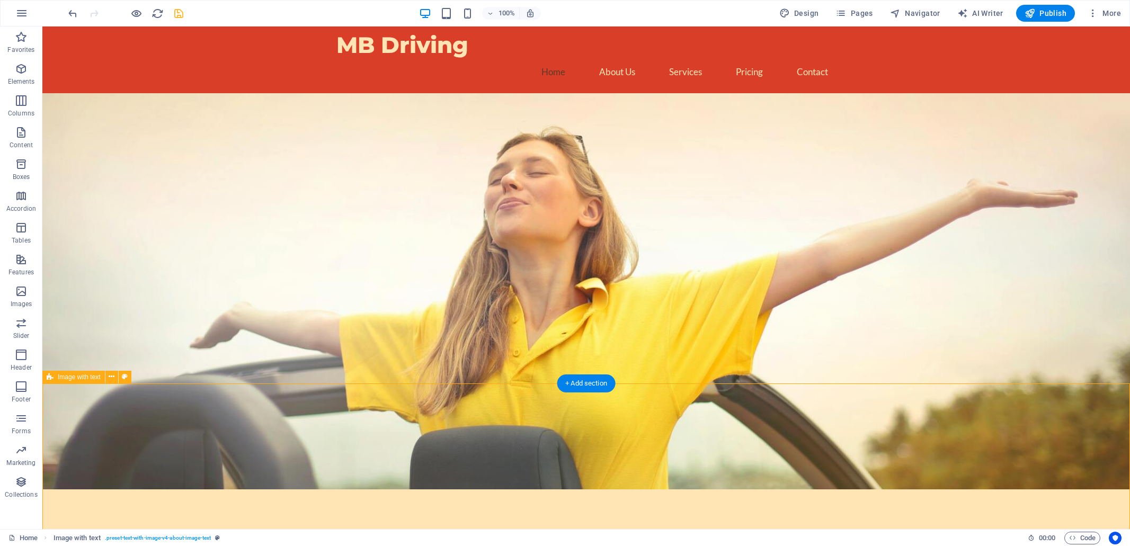
scroll to position [0, 0]
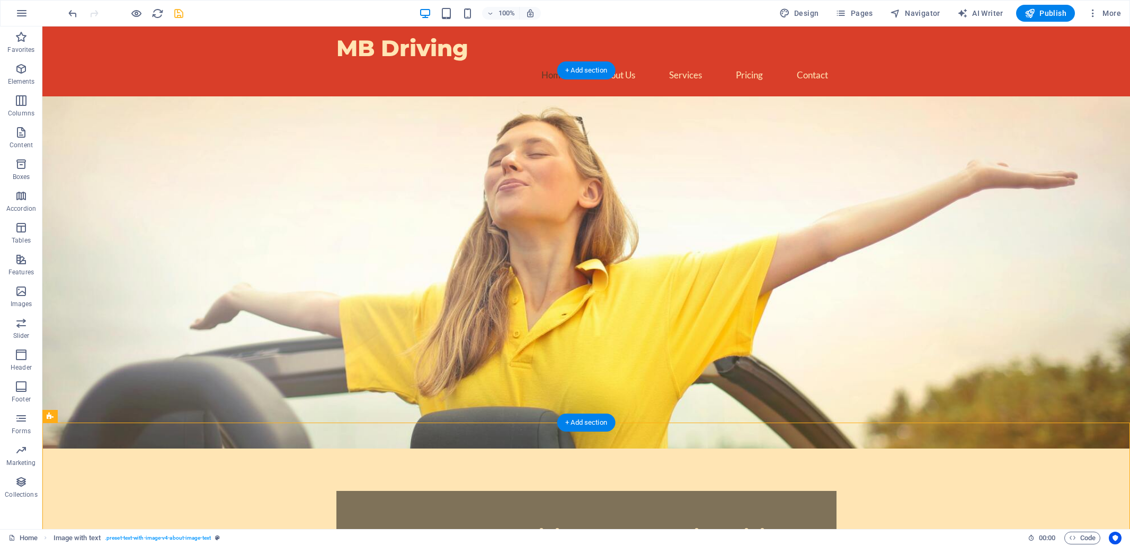
click at [712, 214] on figure at bounding box center [585, 272] width 1087 height 352
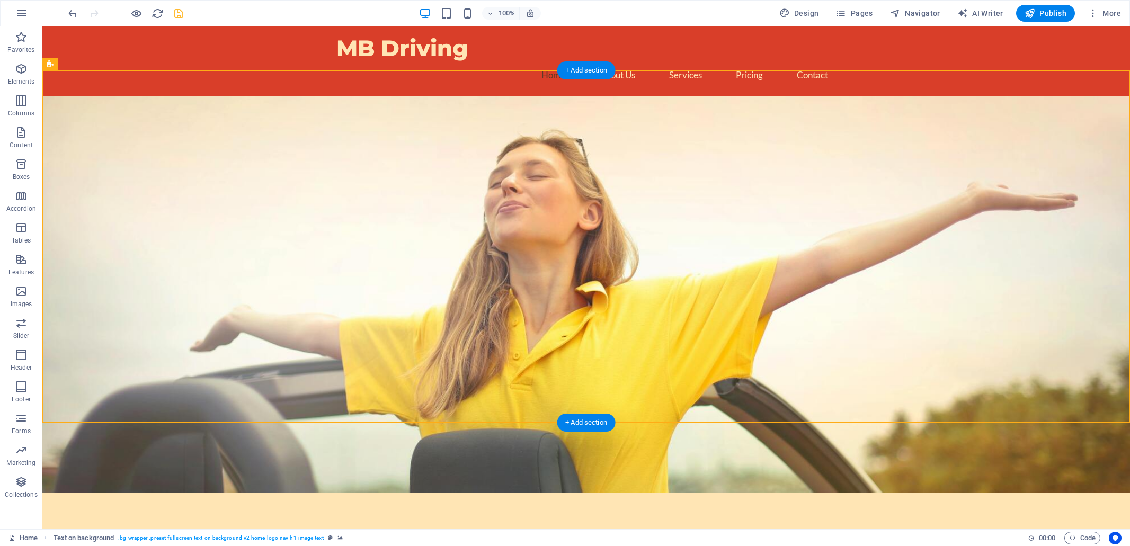
click at [184, 149] on figure at bounding box center [585, 294] width 1087 height 396
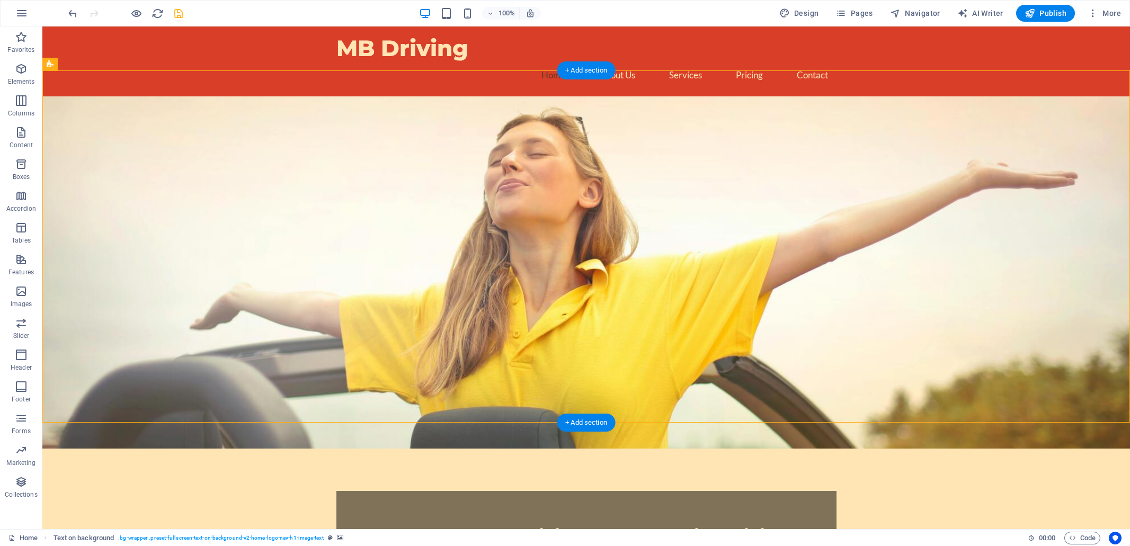
select select "%"
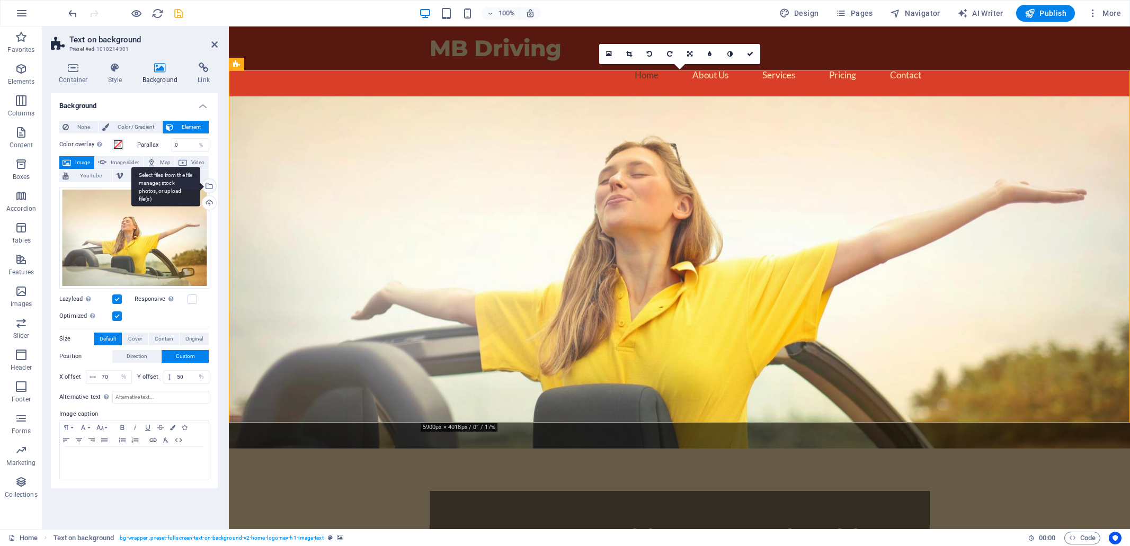
click at [208, 187] on div "Select files from the file manager, stock photos, or upload file(s)" at bounding box center [208, 187] width 16 height 16
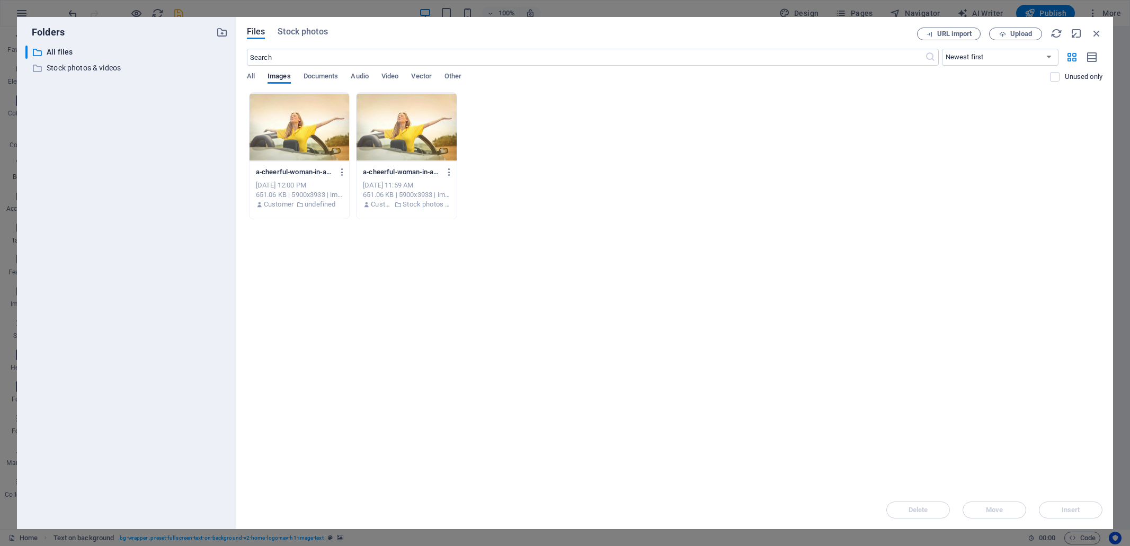
click at [419, 123] on div at bounding box center [406, 127] width 100 height 69
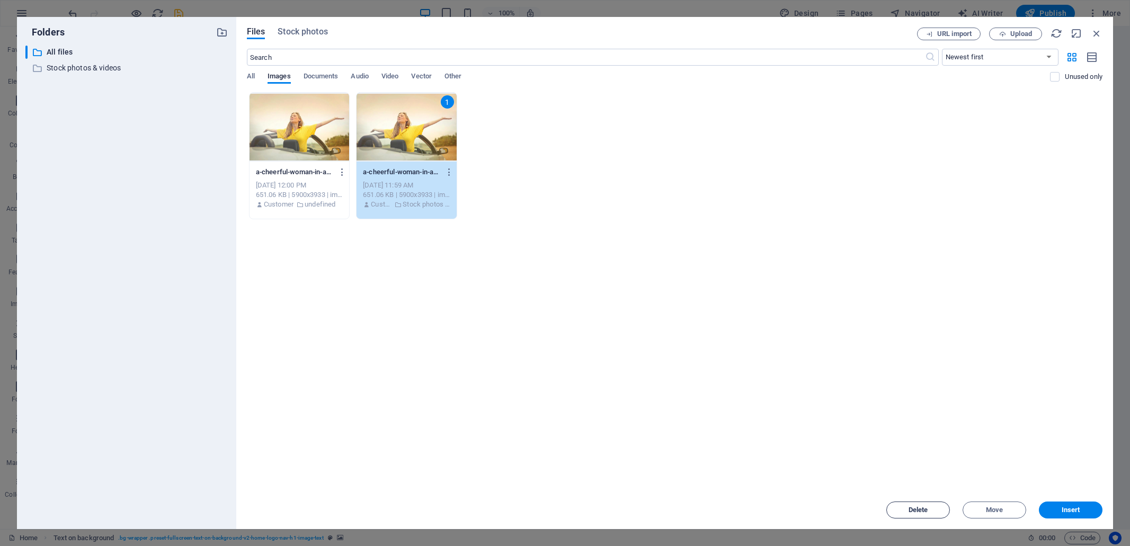
click at [921, 513] on span "Delete" at bounding box center [918, 510] width 20 height 6
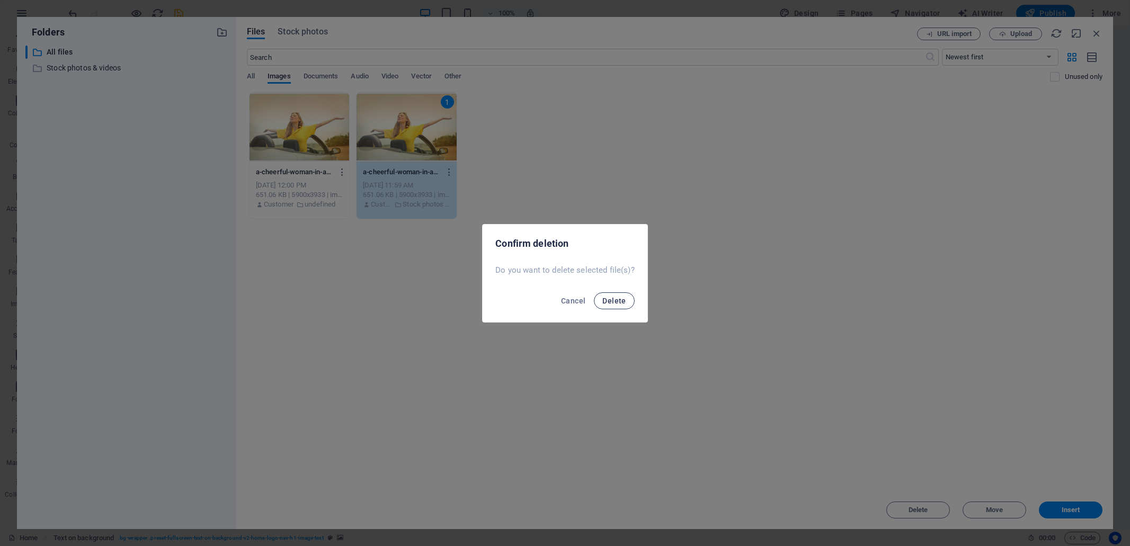
click at [612, 301] on span "Delete" at bounding box center [613, 301] width 23 height 8
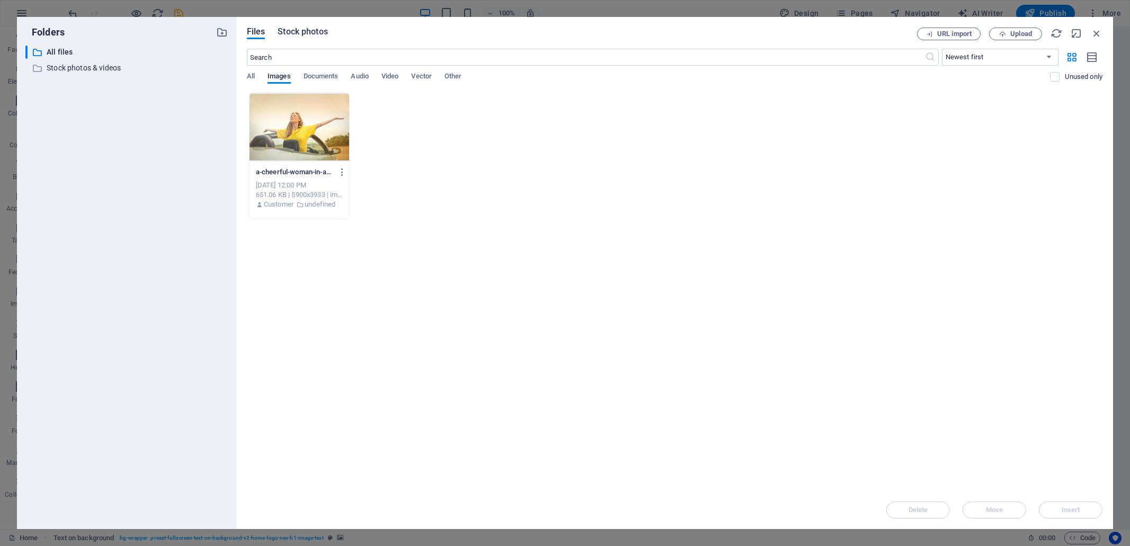
click at [294, 29] on span "Stock photos" at bounding box center [303, 31] width 50 height 13
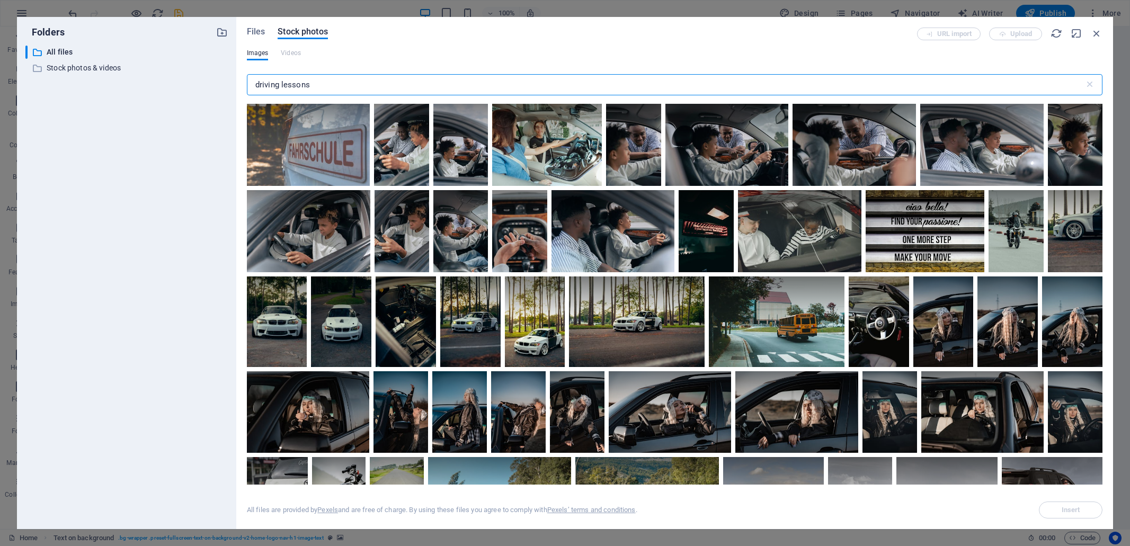
drag, startPoint x: 255, startPoint y: 83, endPoint x: 261, endPoint y: 71, distance: 13.7
click at [255, 83] on input "driving lessons" at bounding box center [665, 84] width 837 height 21
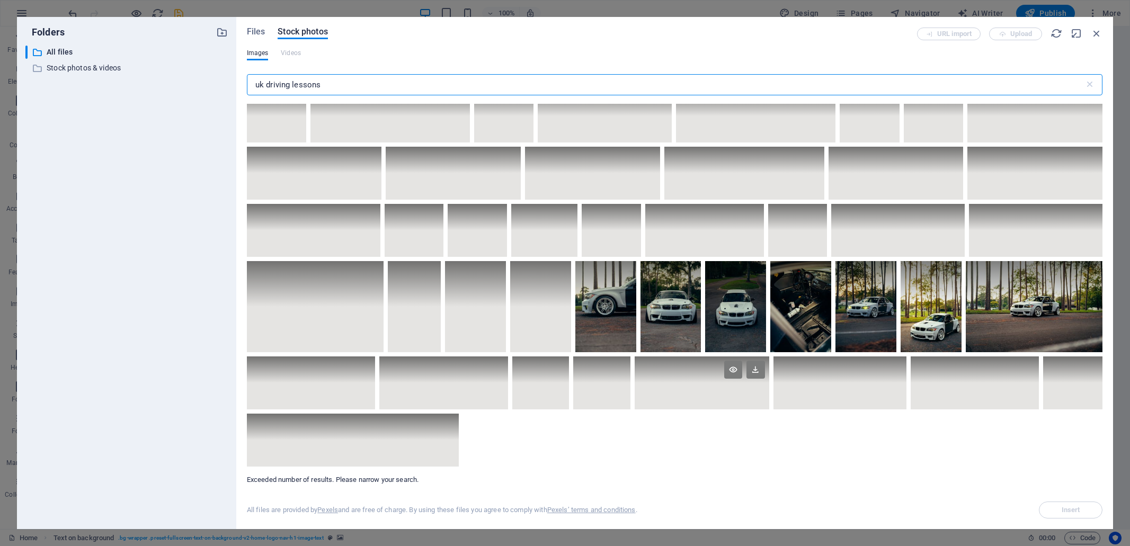
scroll to position [5426, 0]
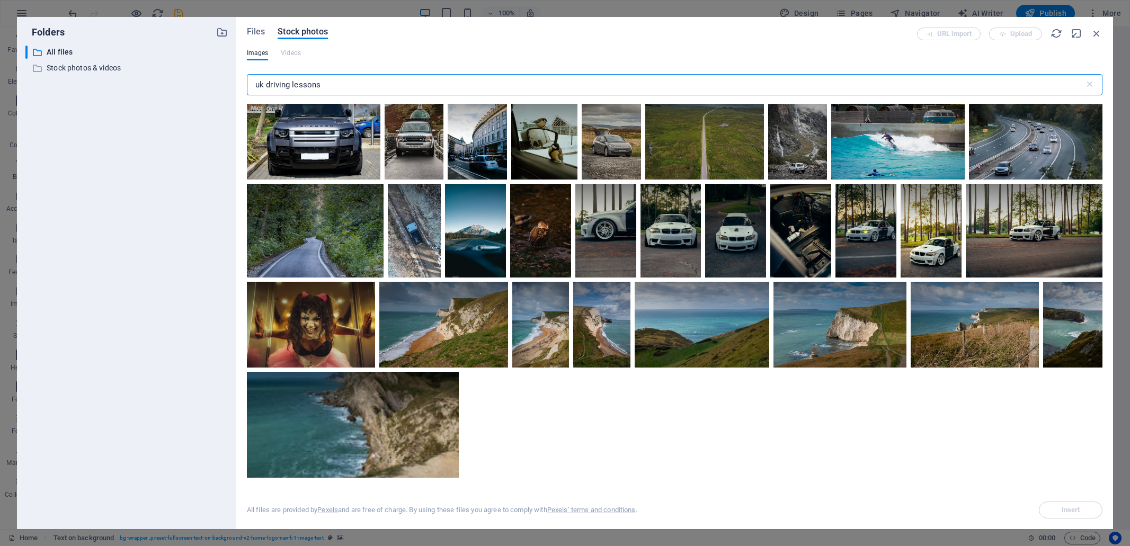
drag, startPoint x: 342, startPoint y: 79, endPoint x: 238, endPoint y: 80, distance: 103.8
click at [240, 82] on div "Files Stock photos URL import Upload Images Videos uk driving lessons ​ Exceede…" at bounding box center [674, 273] width 876 height 512
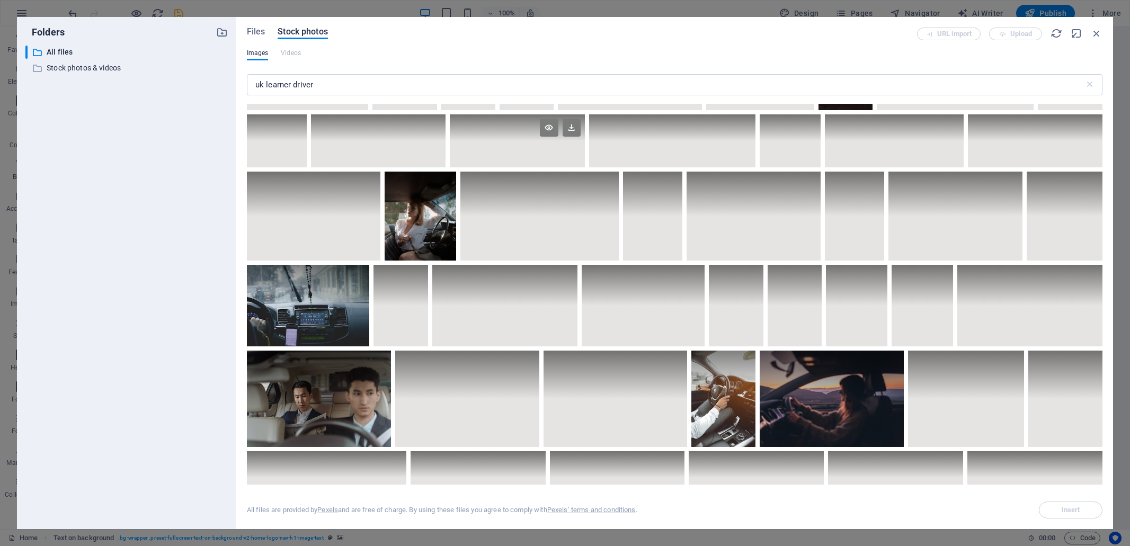
scroll to position [3215, 0]
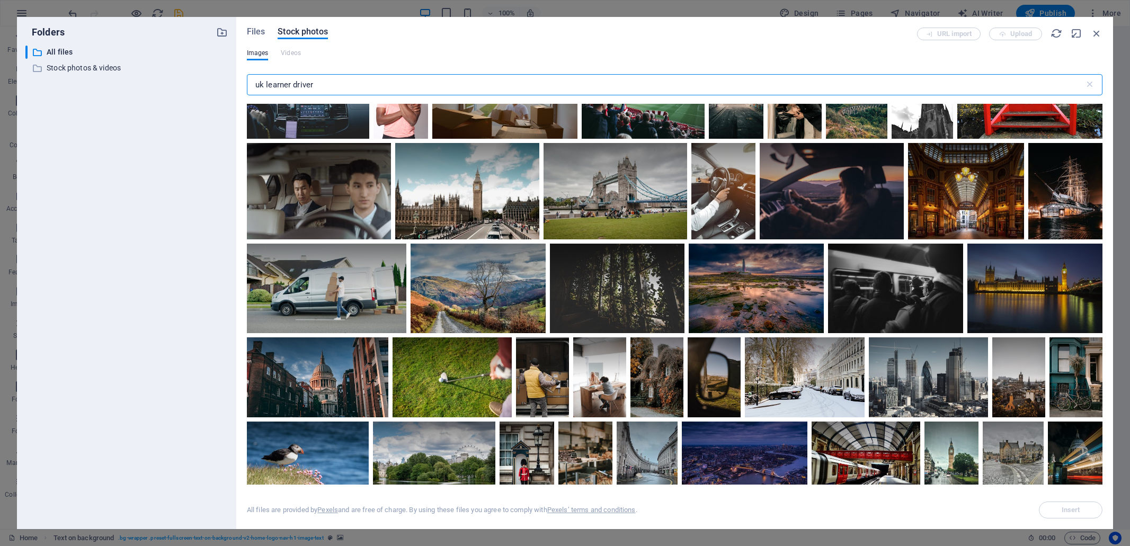
drag, startPoint x: 266, startPoint y: 86, endPoint x: 256, endPoint y: 85, distance: 9.5
click at [257, 86] on input "uk learner driver" at bounding box center [665, 84] width 837 height 21
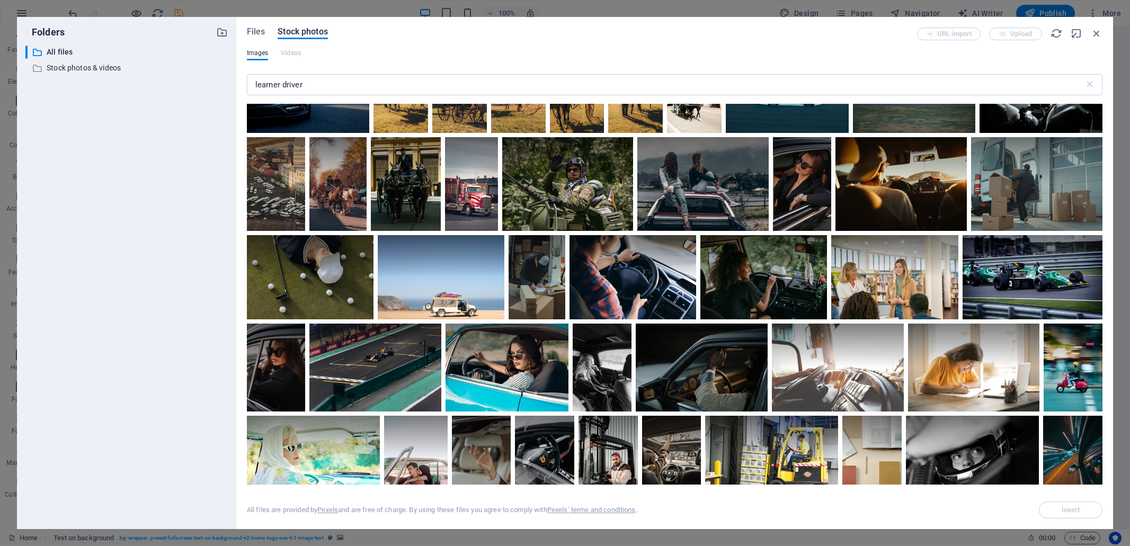
scroll to position [0, 0]
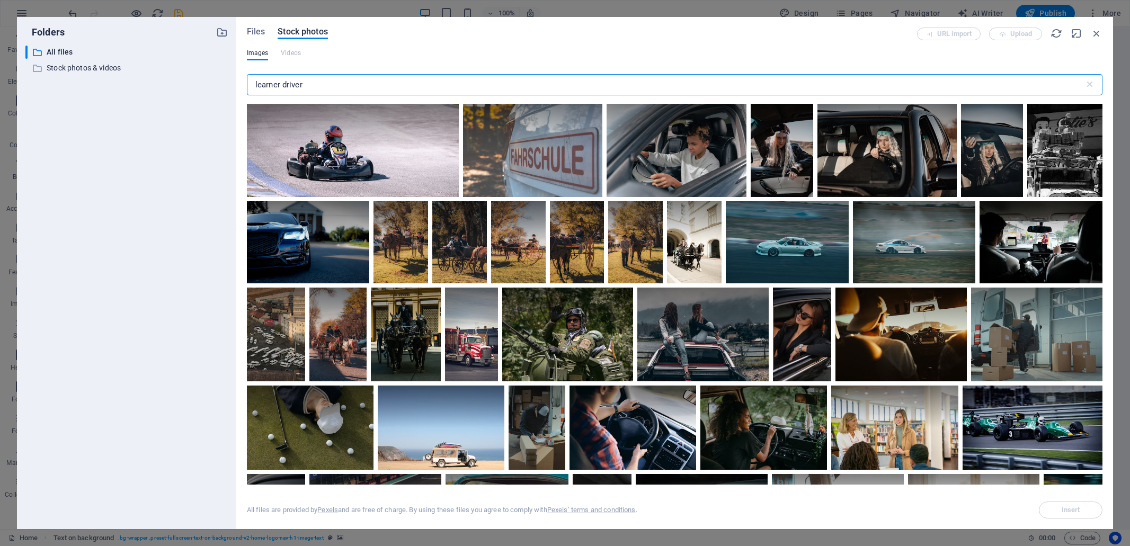
drag, startPoint x: 308, startPoint y: 81, endPoint x: 249, endPoint y: 87, distance: 58.5
click at [249, 87] on input "learner driver" at bounding box center [665, 84] width 837 height 21
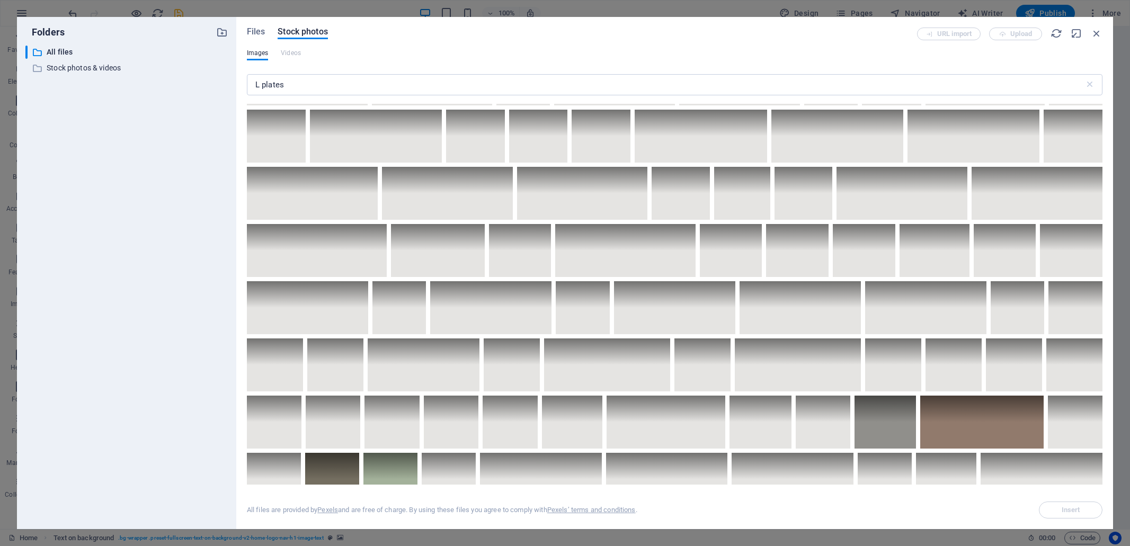
scroll to position [1073, 0]
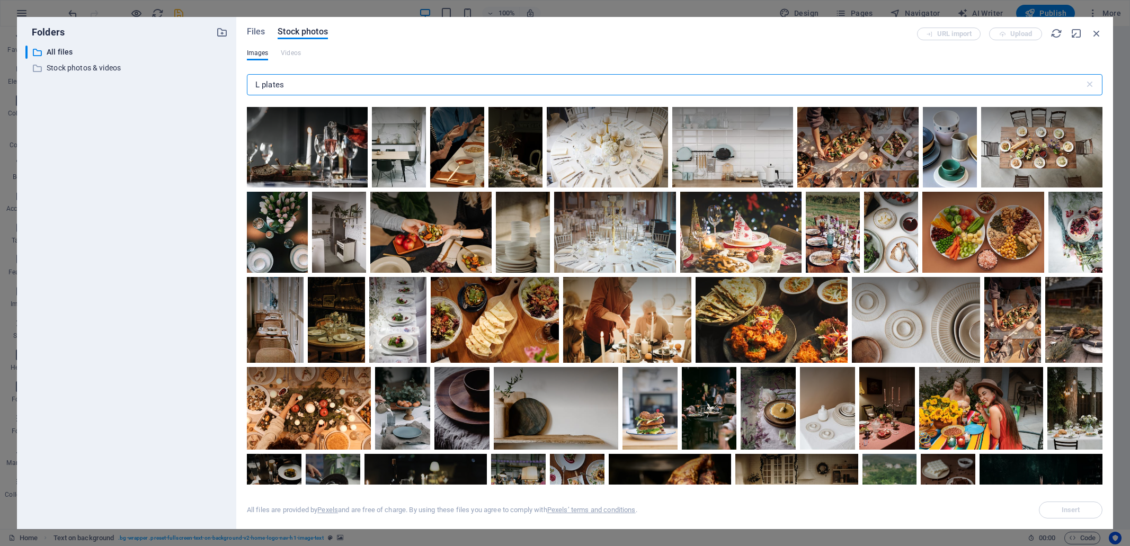
drag, startPoint x: 286, startPoint y: 84, endPoint x: 264, endPoint y: 84, distance: 22.2
click at [260, 86] on input "L plates" at bounding box center [665, 84] width 837 height 21
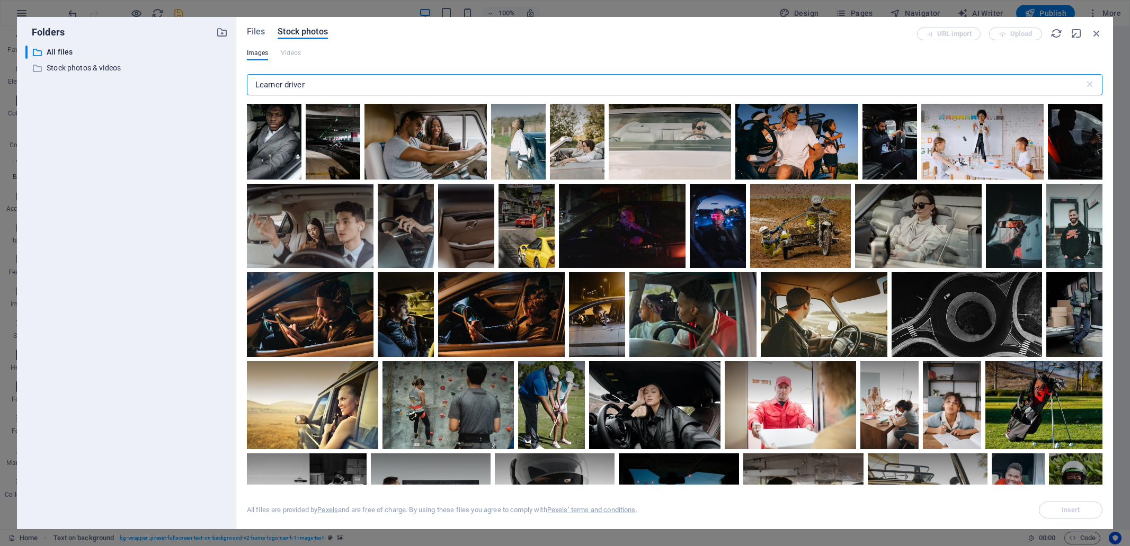
scroll to position [2815, 0]
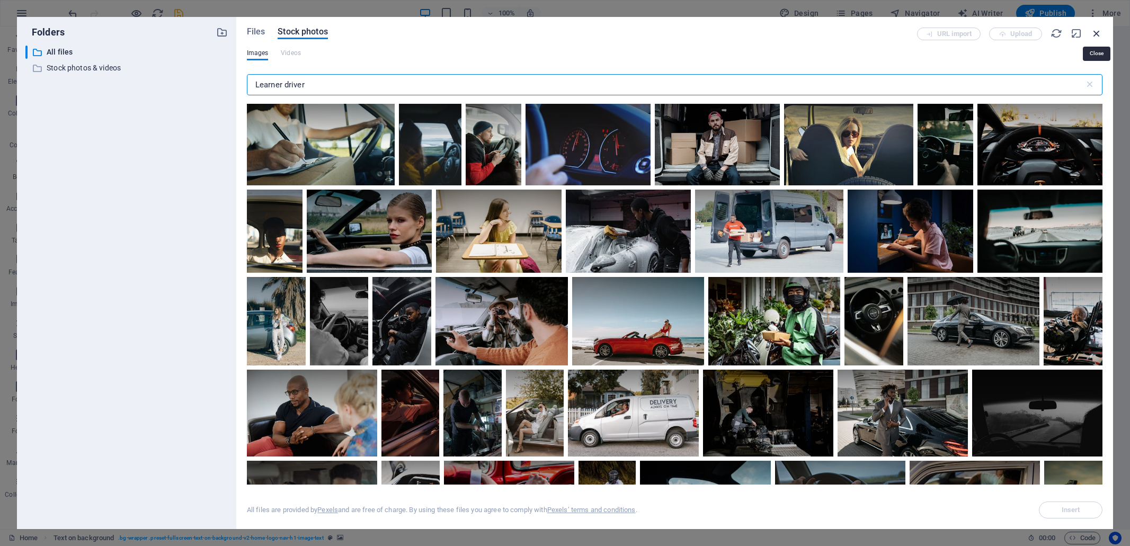
type input "Learner driver"
click at [1095, 33] on icon "button" at bounding box center [1096, 34] width 12 height 12
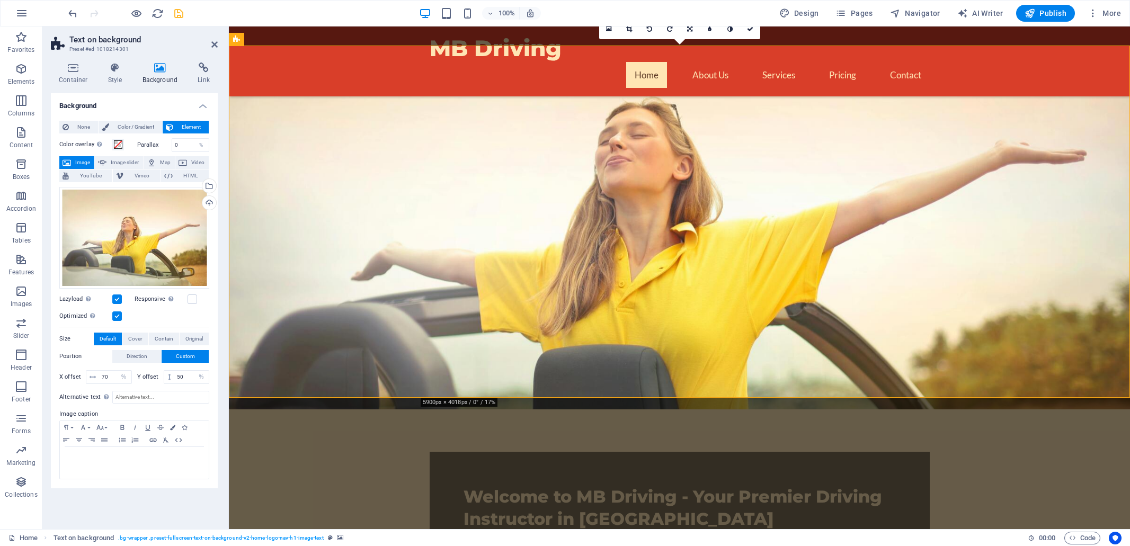
scroll to position [155, 0]
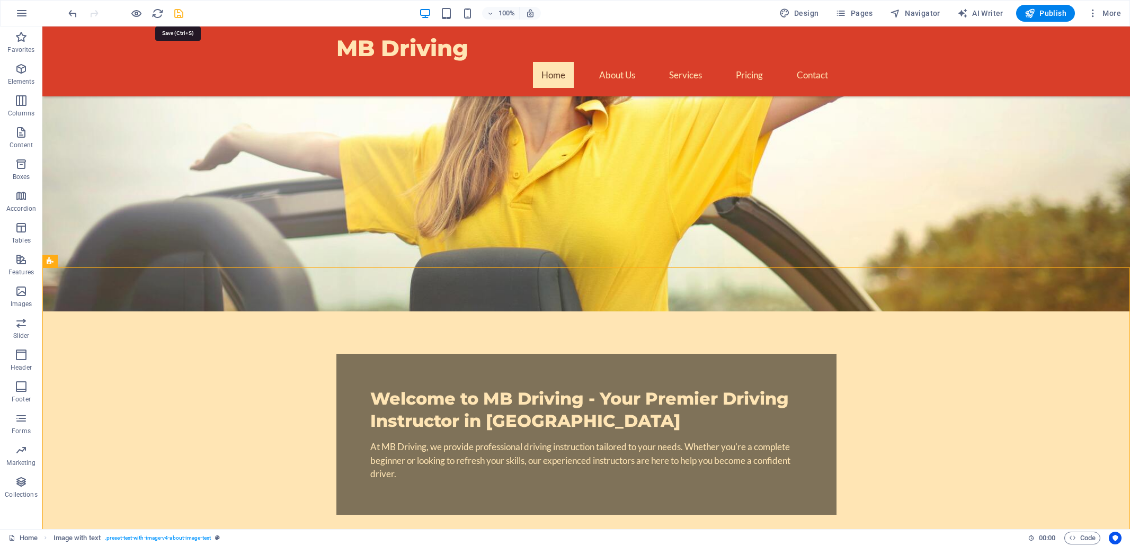
click at [180, 13] on icon "save" at bounding box center [179, 13] width 12 height 12
checkbox input "false"
